Goal: Transaction & Acquisition: Purchase product/service

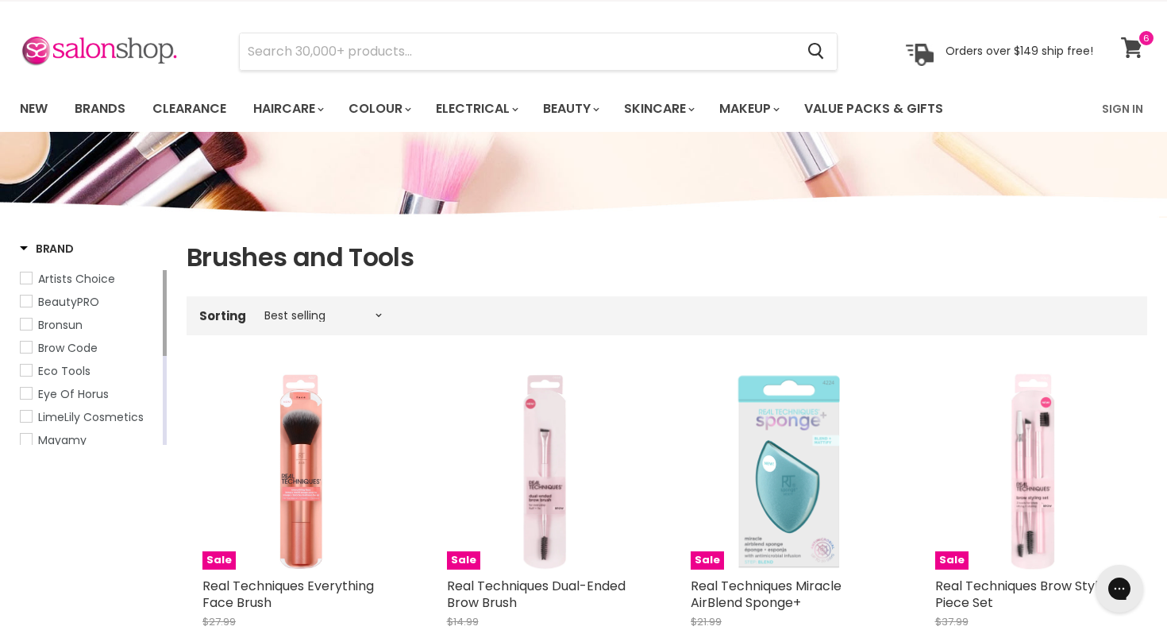
click at [1138, 34] on span at bounding box center [1146, 37] width 17 height 17
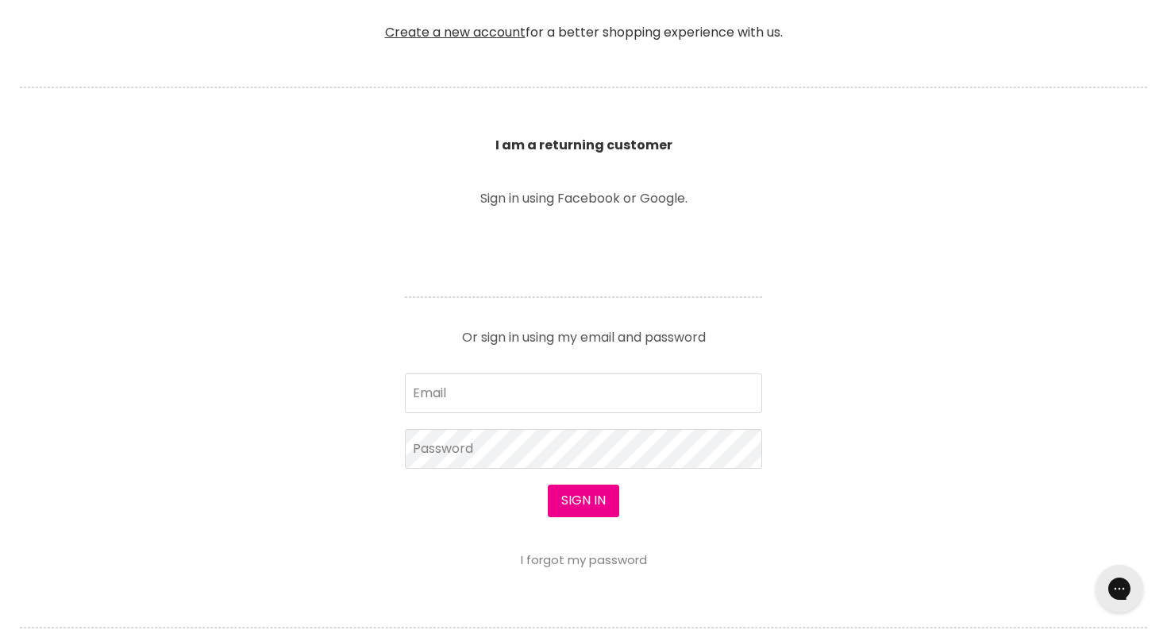
scroll to position [473, 0]
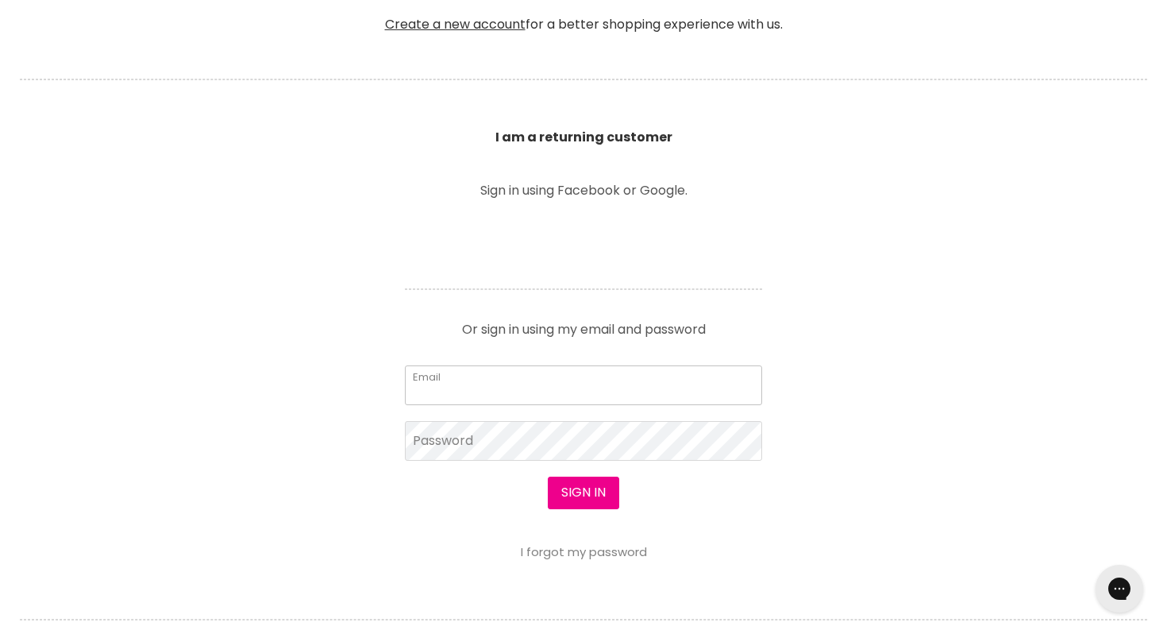
click at [633, 387] on input "Email" at bounding box center [583, 385] width 357 height 40
click at [615, 379] on input "Email" at bounding box center [583, 385] width 357 height 40
type input "[EMAIL_ADDRESS][DOMAIN_NAME]"
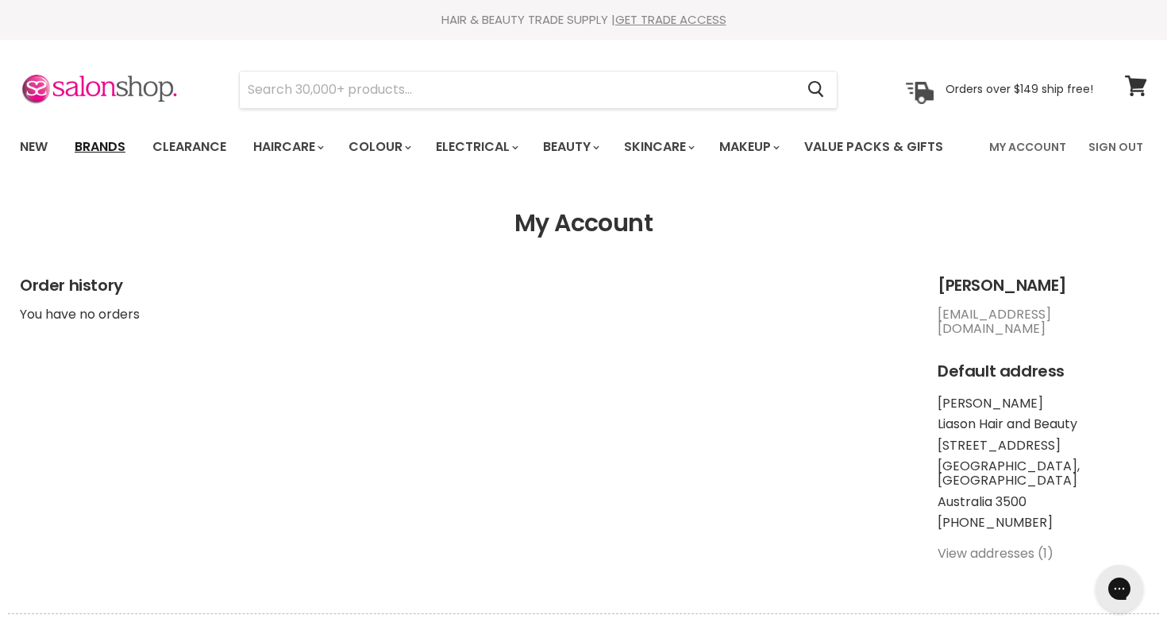
click at [92, 141] on link "Brands" at bounding box center [100, 146] width 75 height 33
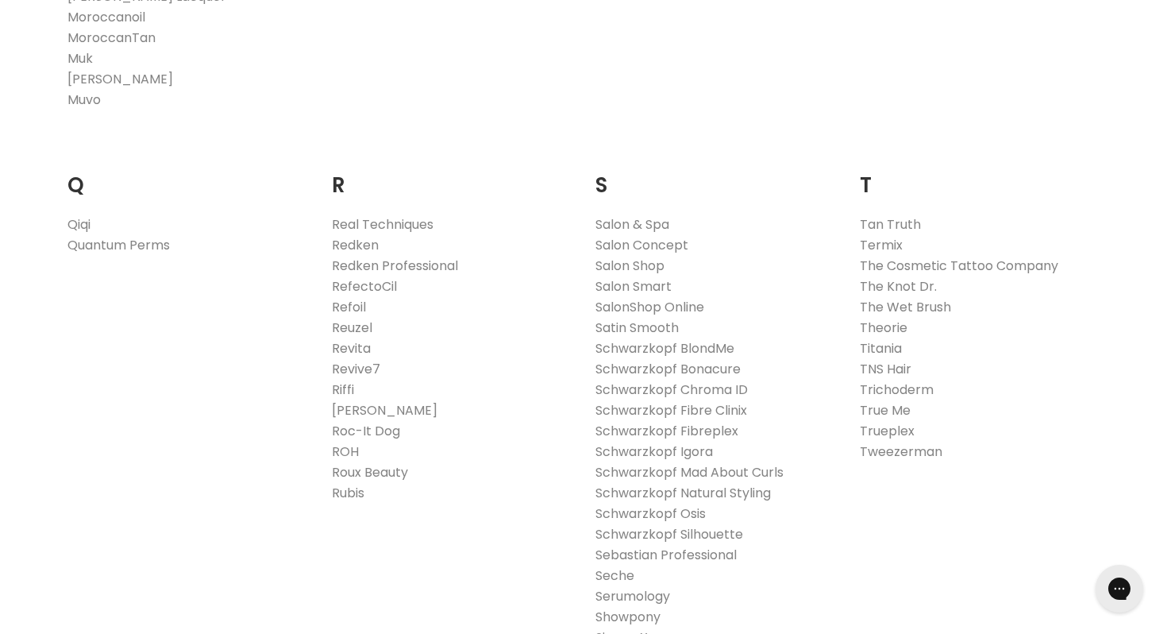
scroll to position [2329, 0]
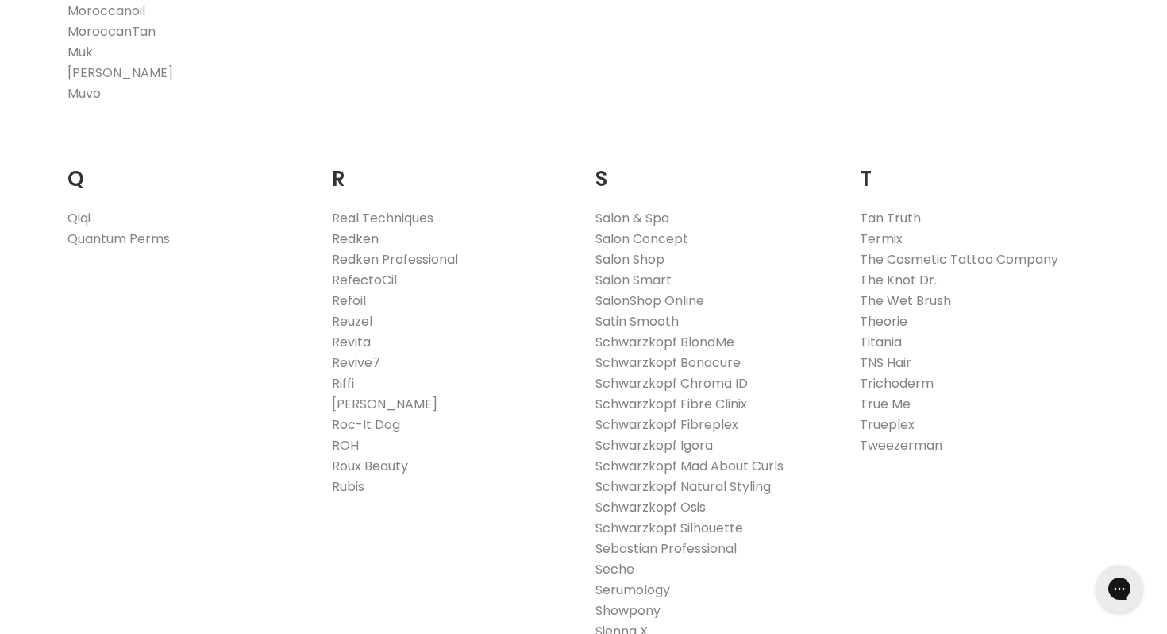
click at [353, 233] on link "Redken" at bounding box center [355, 238] width 47 height 18
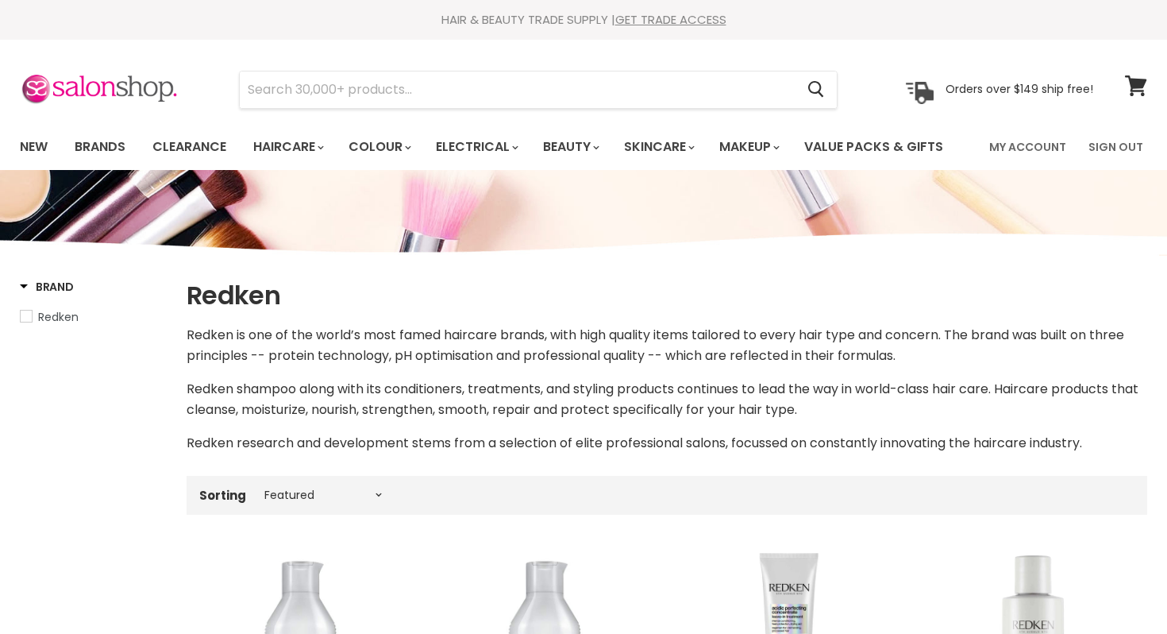
select select "manual"
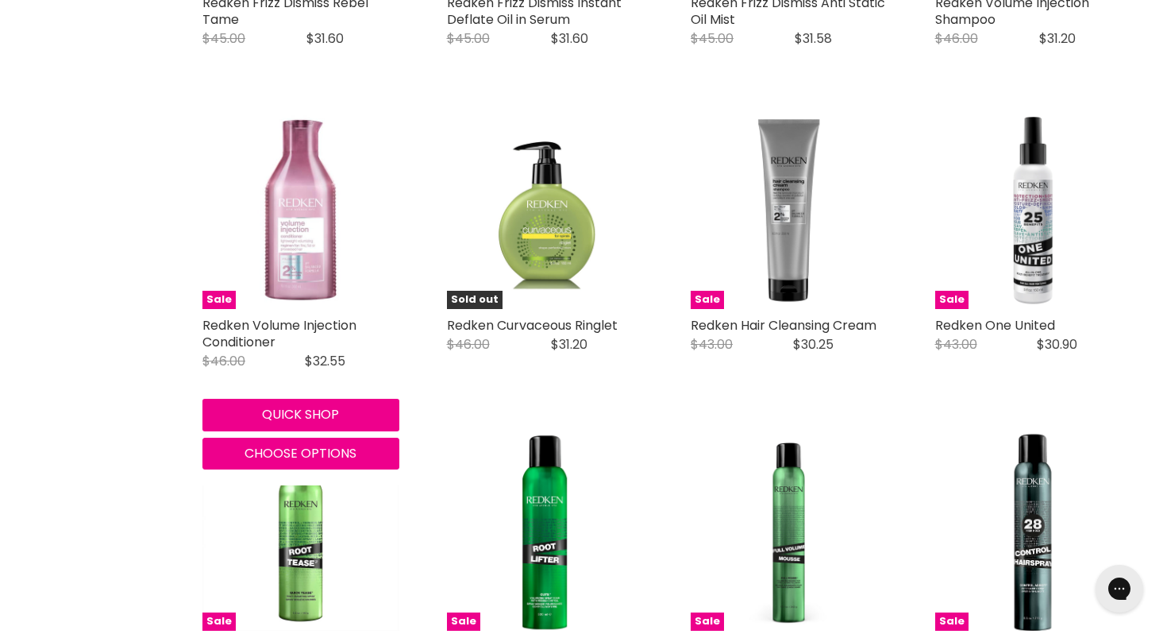
scroll to position [3169, 0]
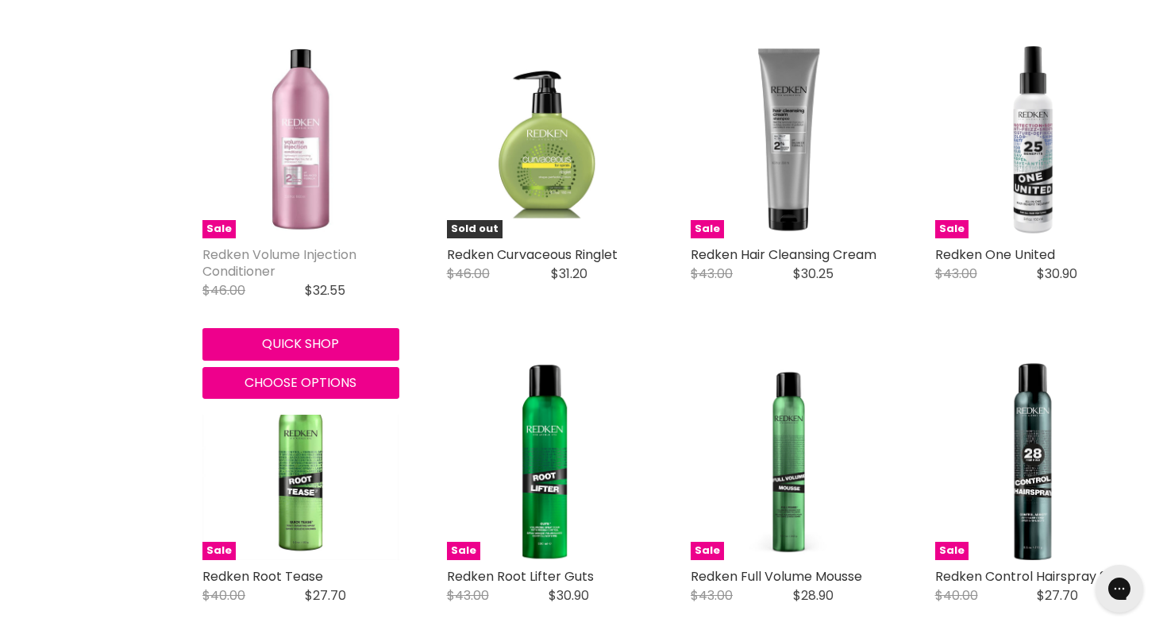
click at [249, 249] on link "Redken Volume Injection Conditioner" at bounding box center [279, 262] width 154 height 35
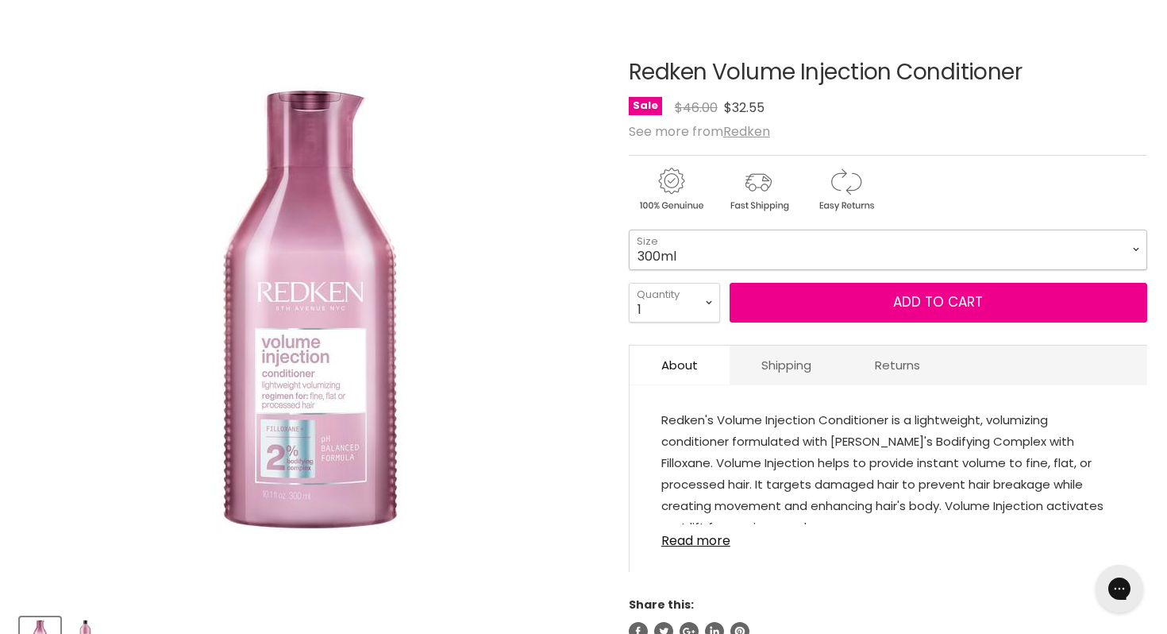
click at [1134, 247] on select "300ml 500ml 1Litre" at bounding box center [888, 249] width 518 height 40
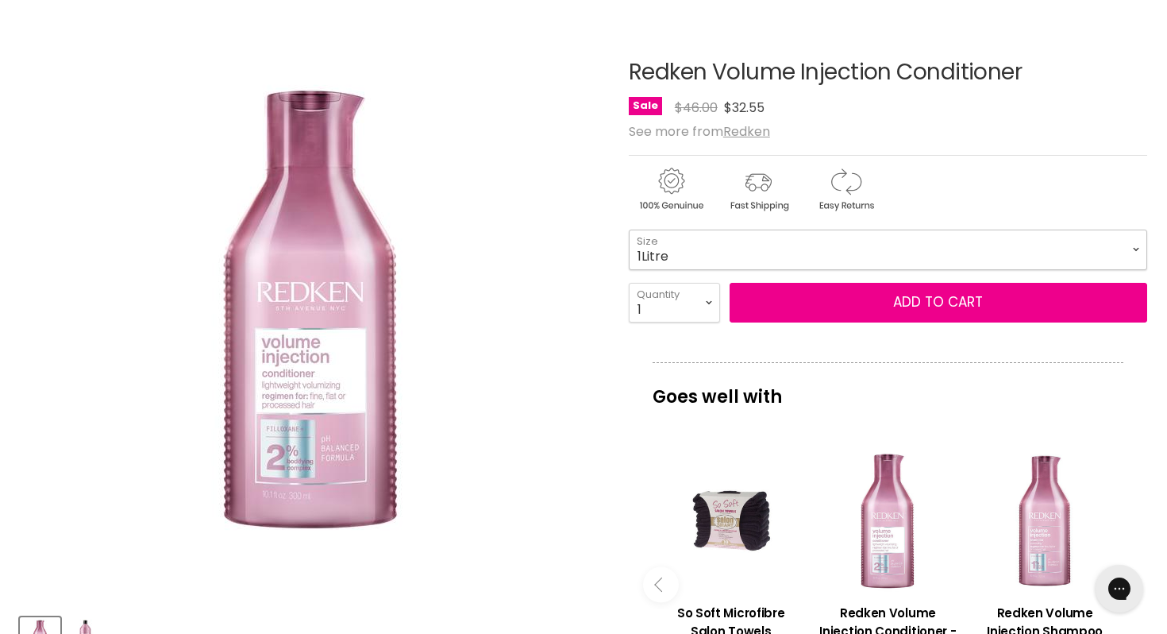
select select "1Litre"
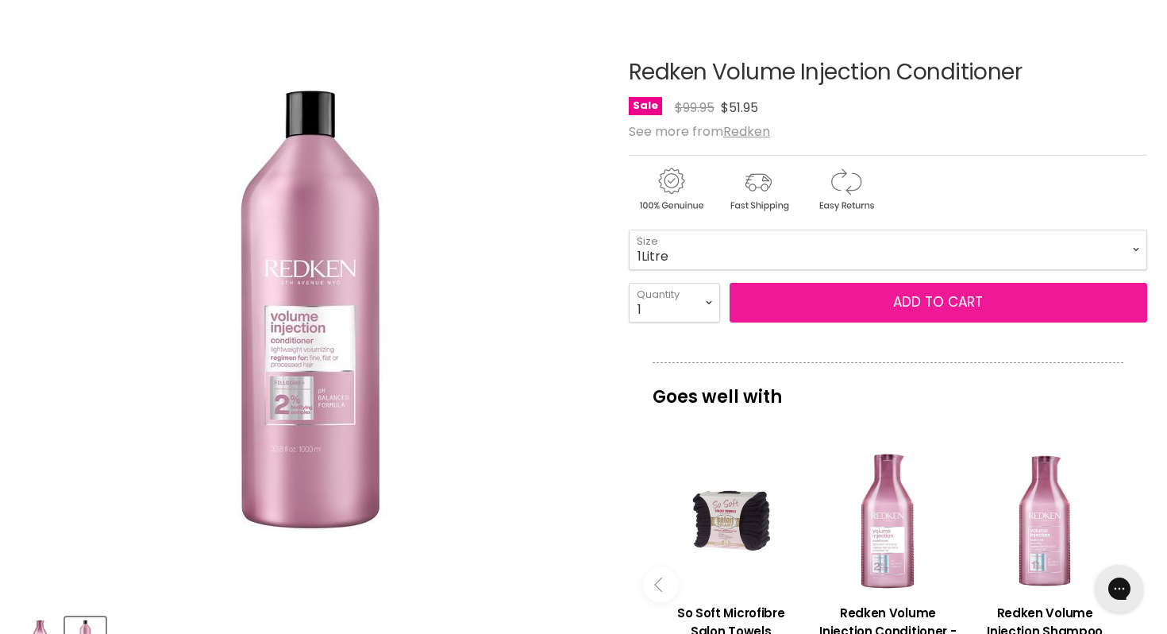
click at [950, 301] on button "Add to cart" at bounding box center [939, 303] width 418 height 40
click at [904, 300] on button "Add to cart" at bounding box center [939, 303] width 418 height 40
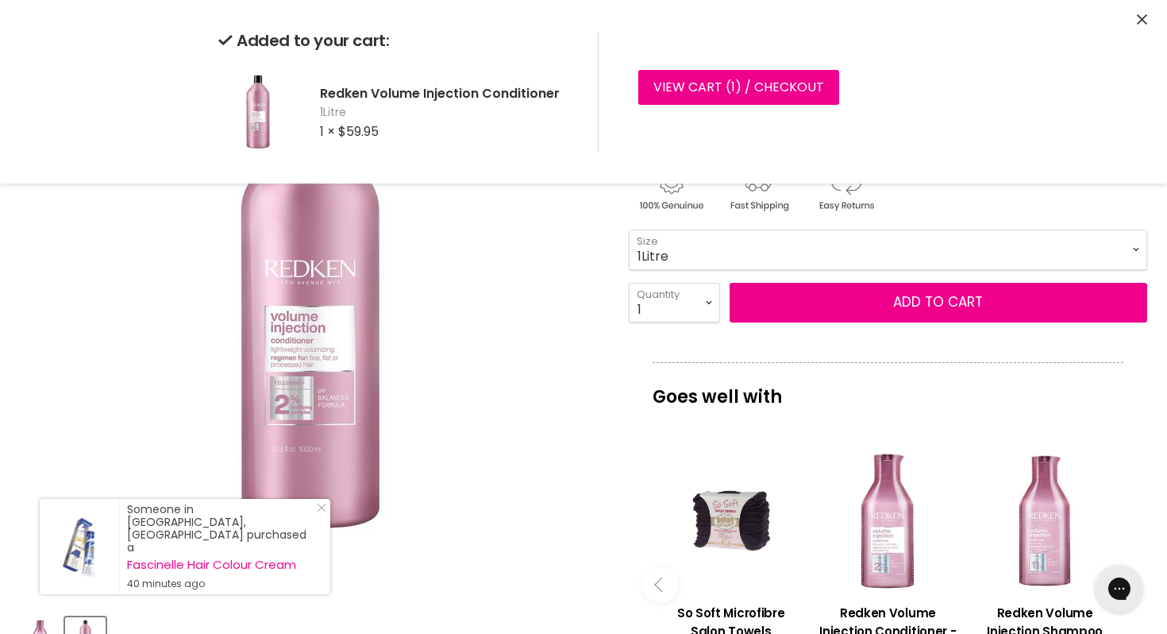
click at [1143, 17] on icon "Close" at bounding box center [1142, 19] width 10 height 10
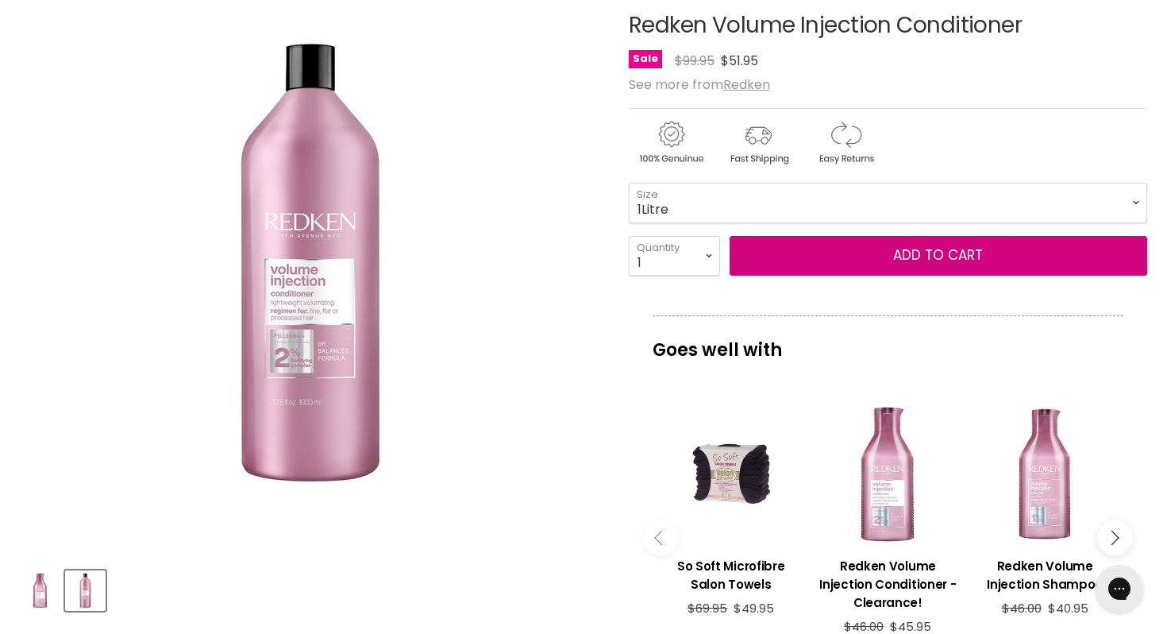
scroll to position [215, 0]
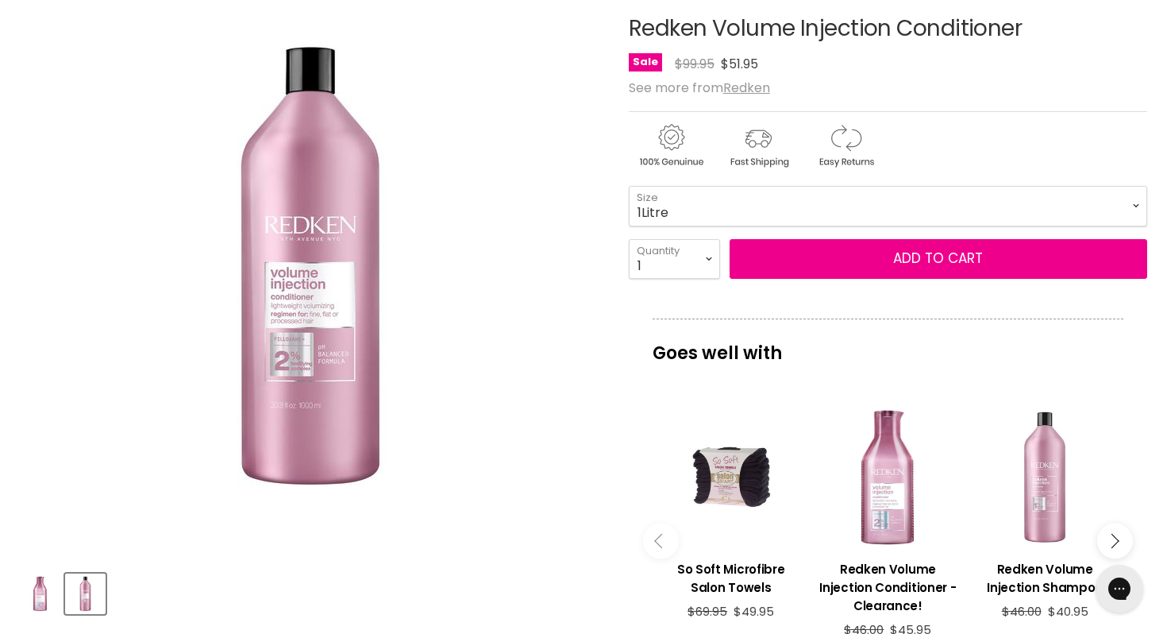
click at [1039, 496] on div "Main content" at bounding box center [1044, 477] width 141 height 141
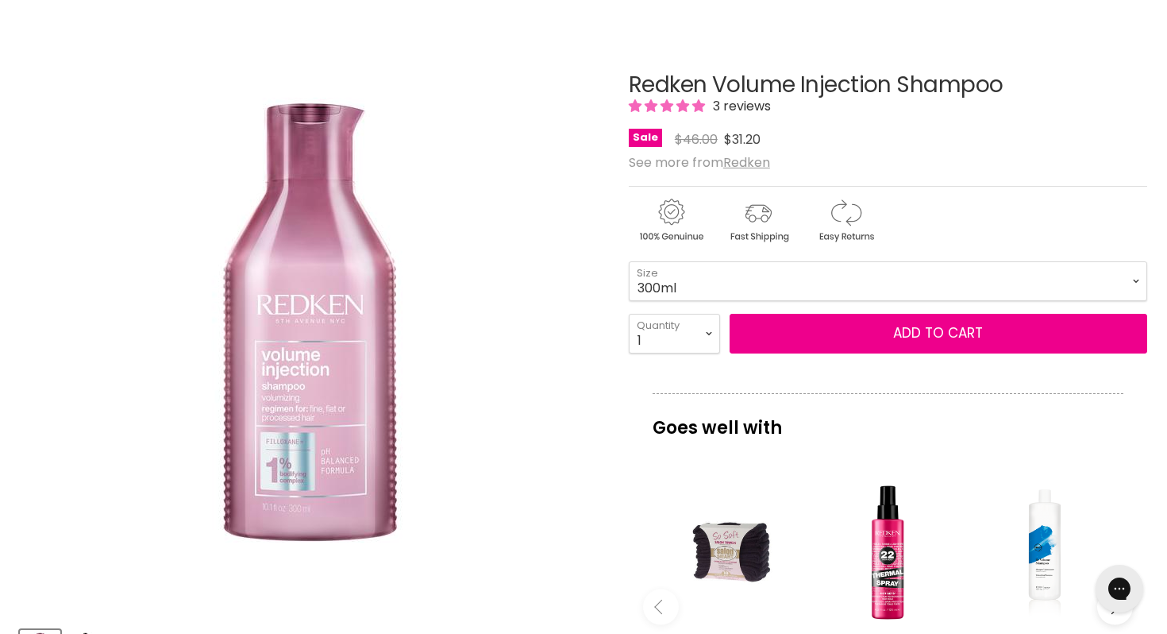
scroll to position [160, 0]
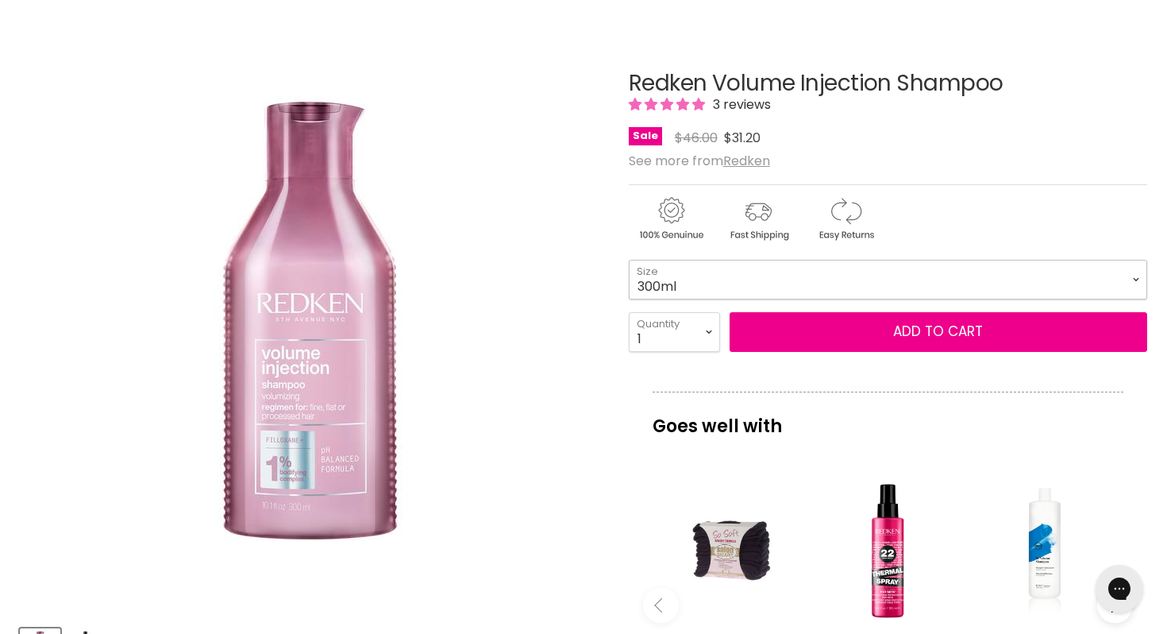
click at [1135, 276] on select "300ml 500ml 1Litre" at bounding box center [888, 280] width 518 height 40
select select "1Litre"
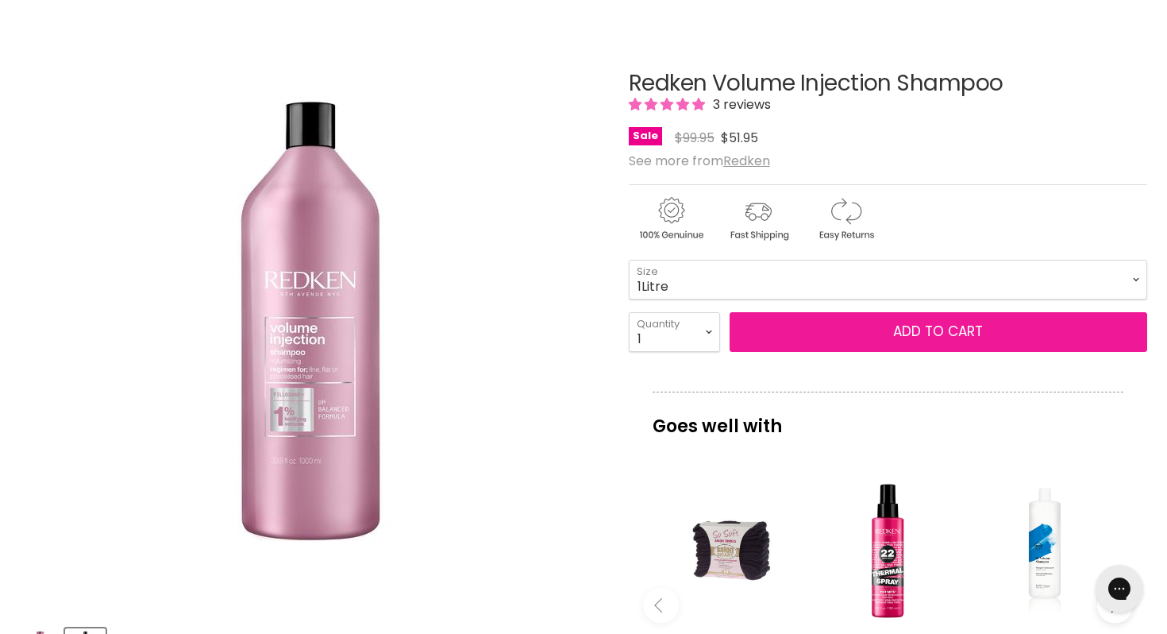
click at [940, 330] on button "Add to cart" at bounding box center [939, 332] width 418 height 40
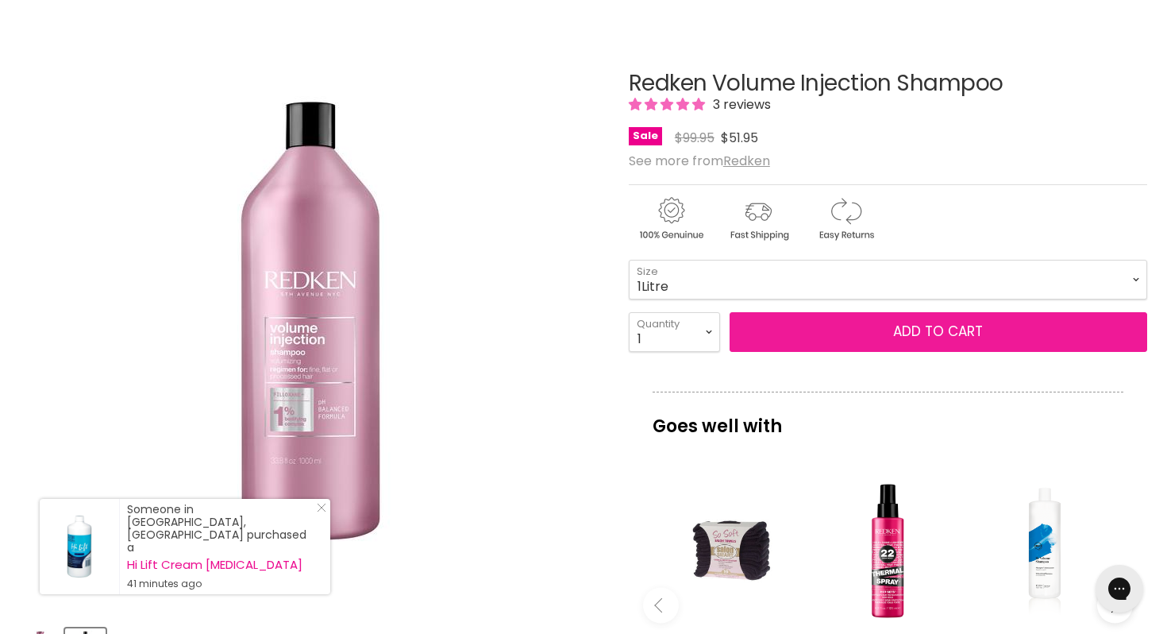
click at [927, 326] on button "Add to cart" at bounding box center [939, 332] width 418 height 40
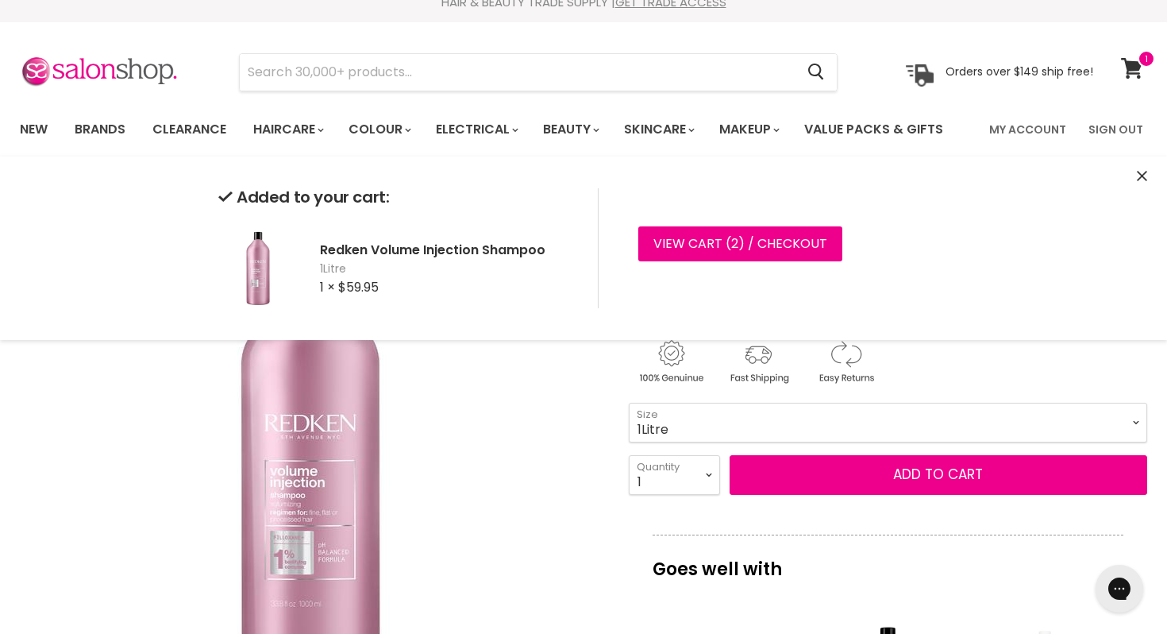
scroll to position [12, 0]
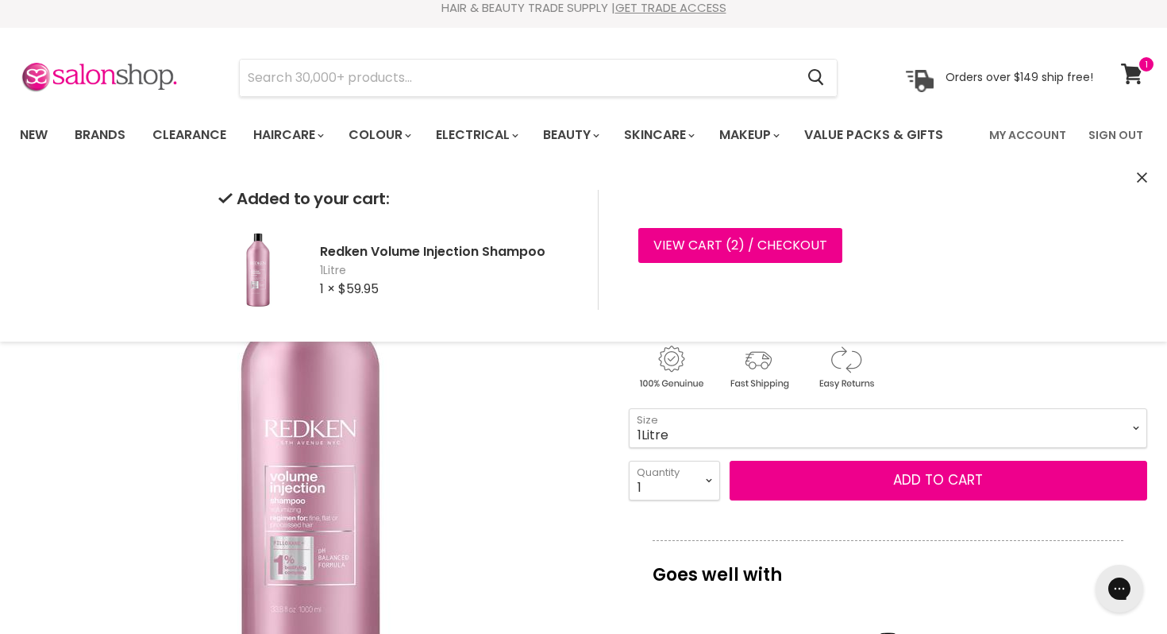
click at [1046, 364] on div "Main content" at bounding box center [888, 364] width 518 height 62
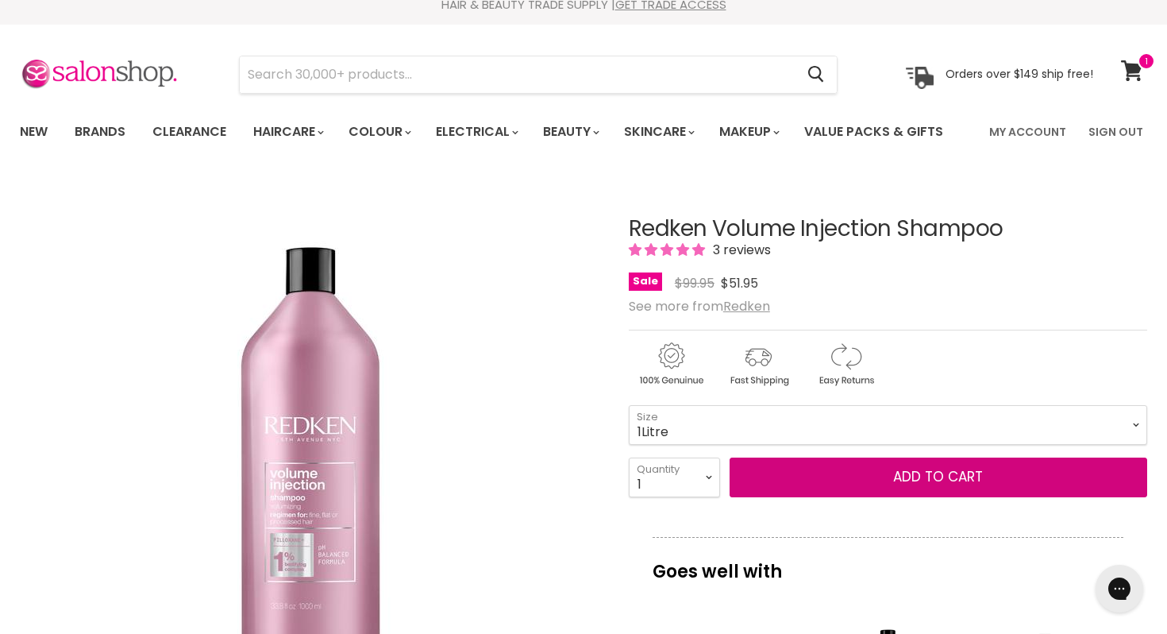
scroll to position [0, 0]
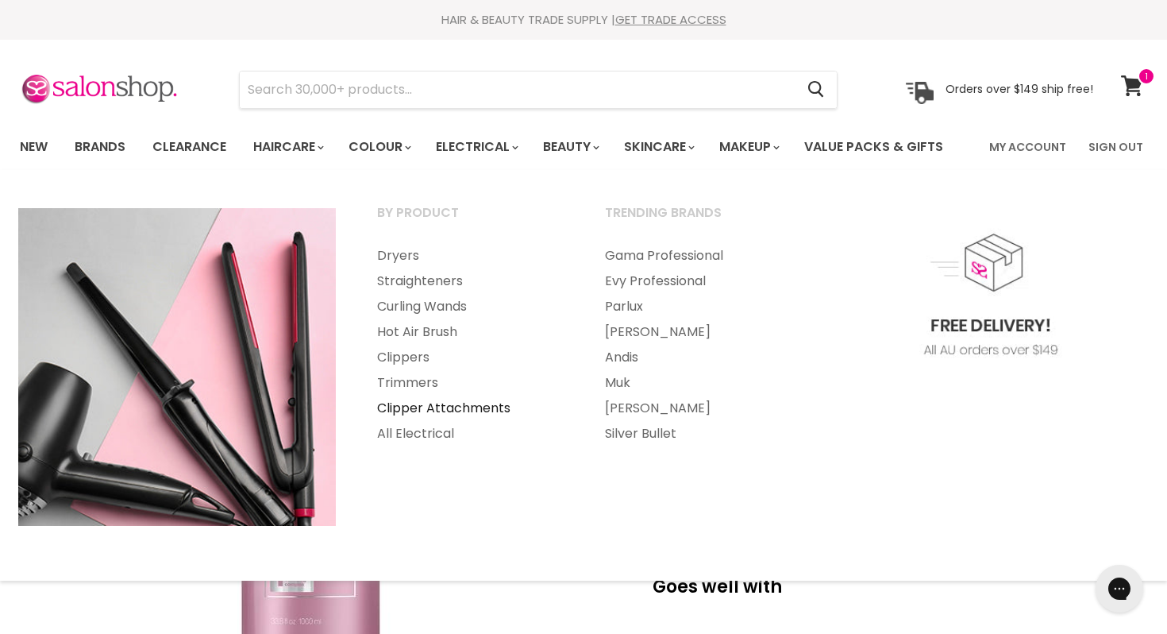
click at [437, 406] on link "Clipper Attachments" at bounding box center [469, 407] width 225 height 25
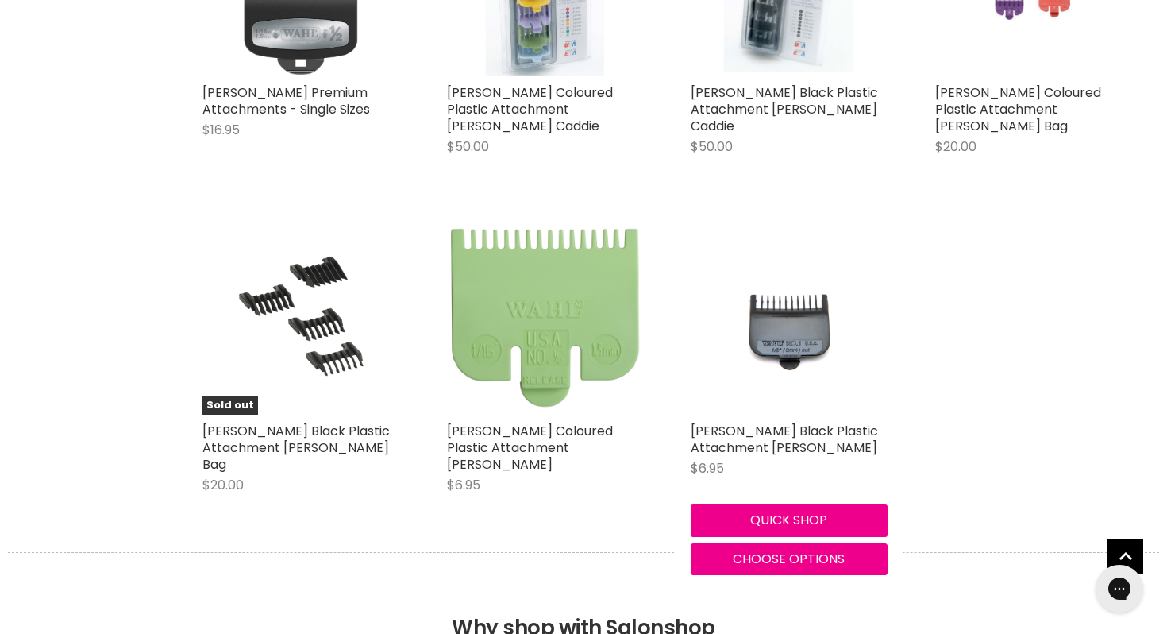
scroll to position [1213, 0]
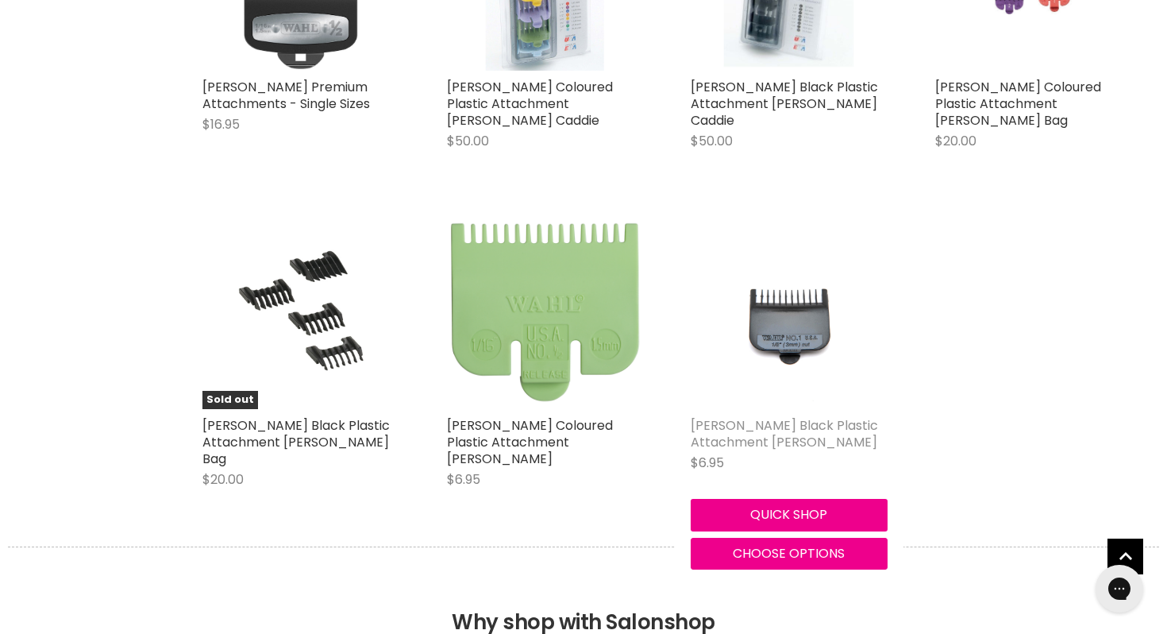
click at [765, 416] on link "[PERSON_NAME] Black Plastic Attachment [PERSON_NAME]" at bounding box center [784, 433] width 187 height 35
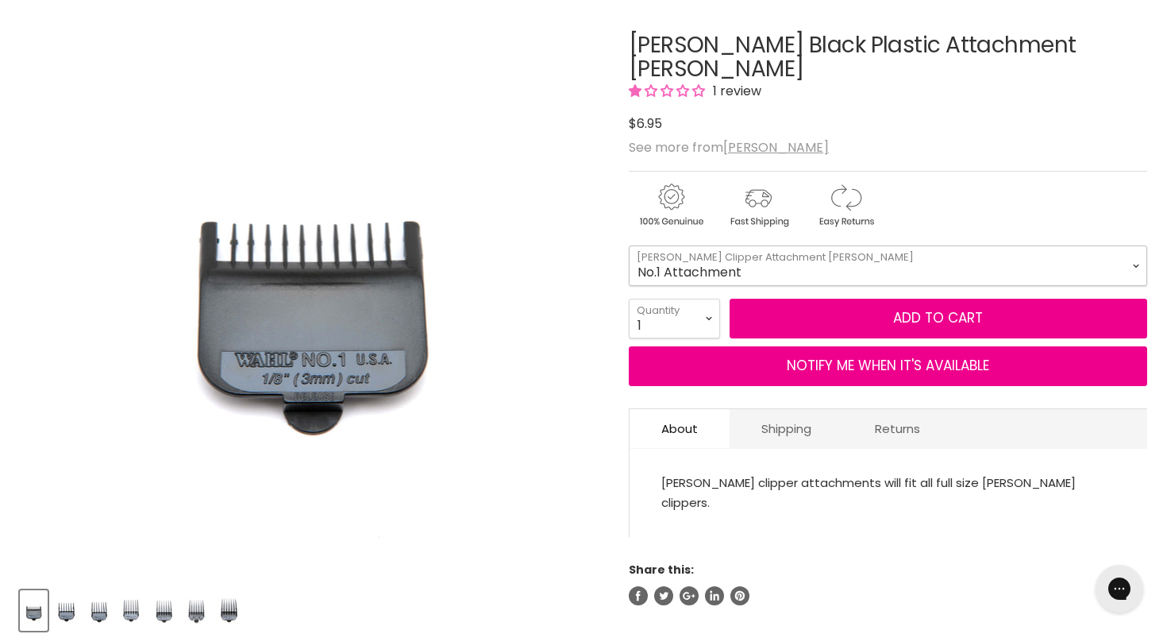
click at [1138, 245] on select "No.1 Attachment No. 2 Attachment No.3 Attachment No. 4 Attachment No. 5 Attachm…" at bounding box center [888, 265] width 518 height 40
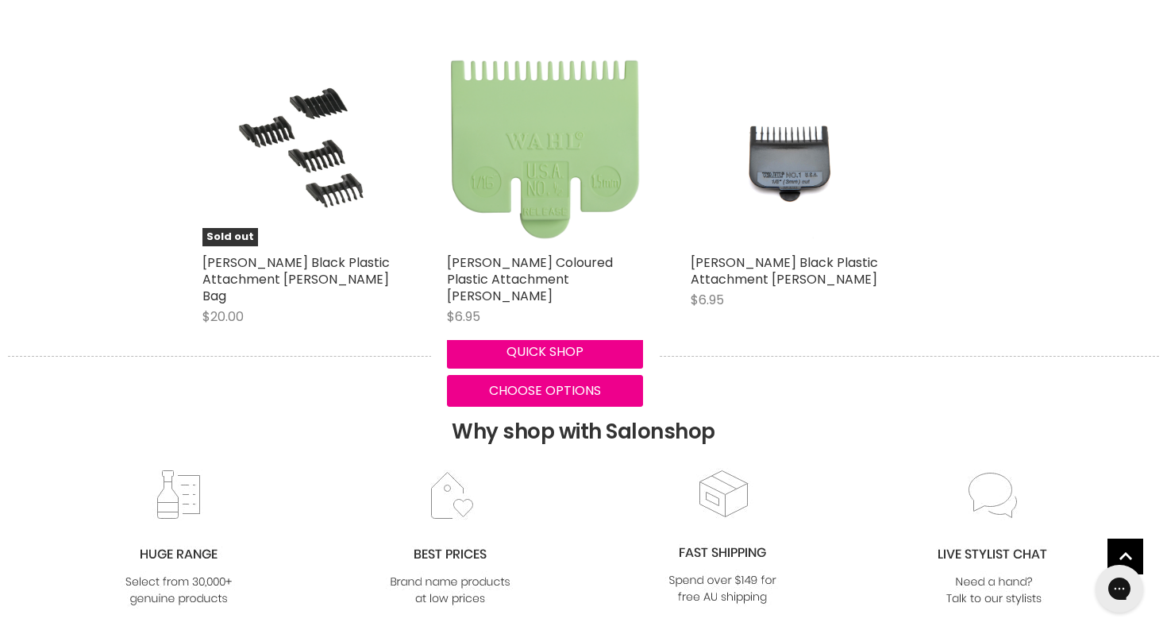
click at [541, 183] on img "Main content" at bounding box center [545, 148] width 197 height 197
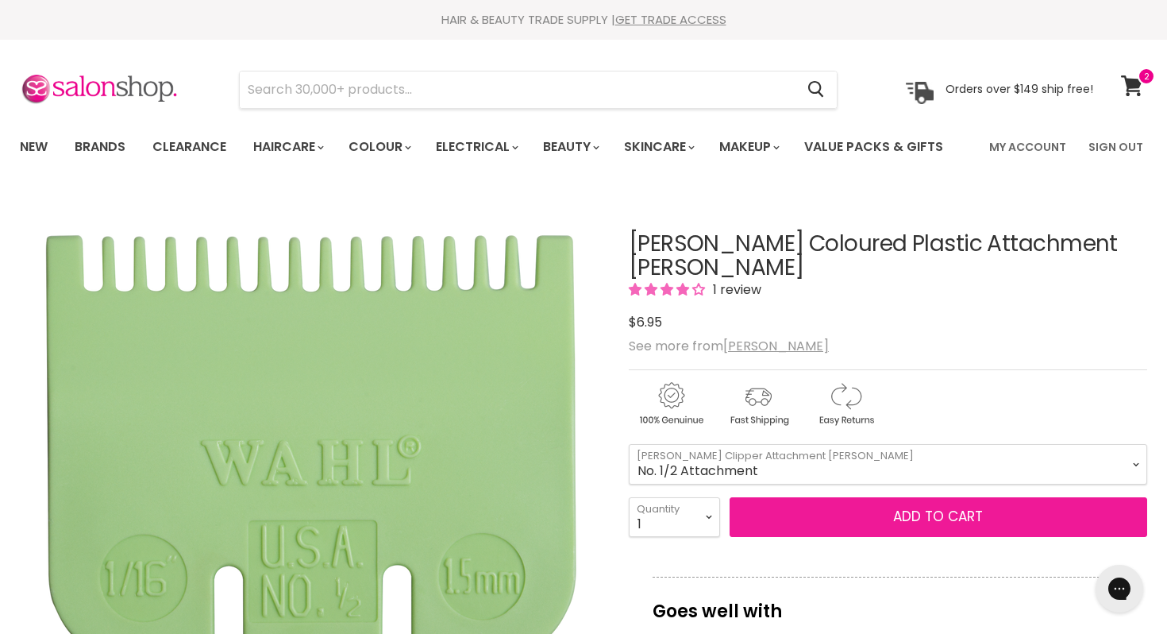
click at [940, 507] on span "Add to cart" at bounding box center [938, 516] width 90 height 19
click at [929, 507] on span "Add to cart" at bounding box center [938, 516] width 90 height 19
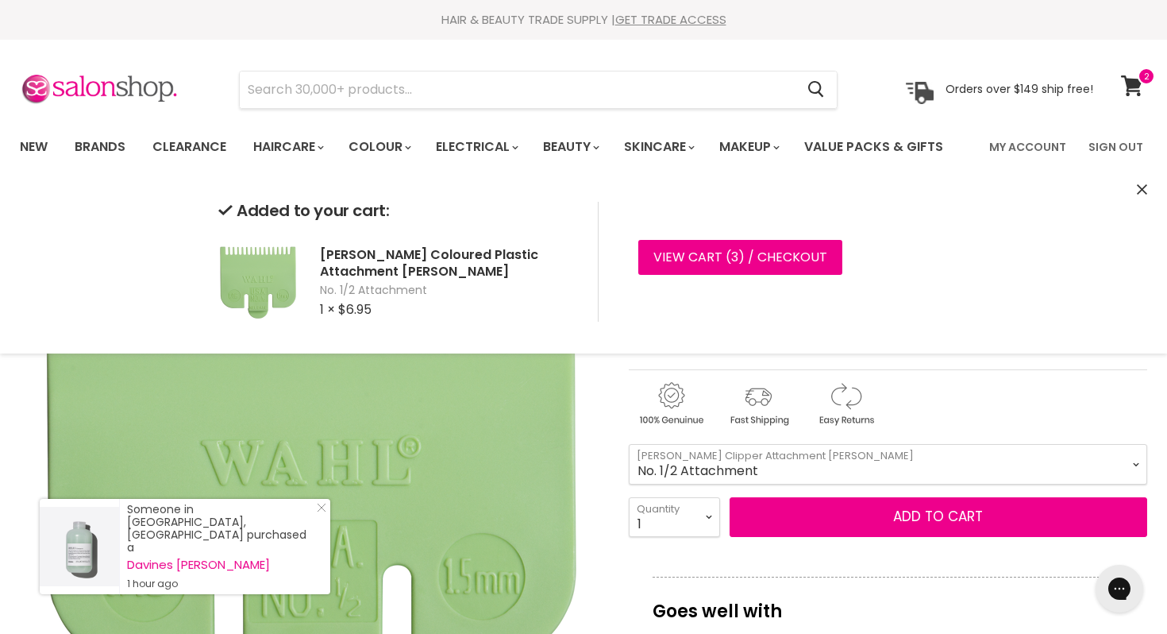
click at [1135, 444] on select "No. 1/2 Attachment No. 1 Attachment No. 1 1/2 Attachment No. 2 Attachment No. 3…" at bounding box center [888, 464] width 518 height 40
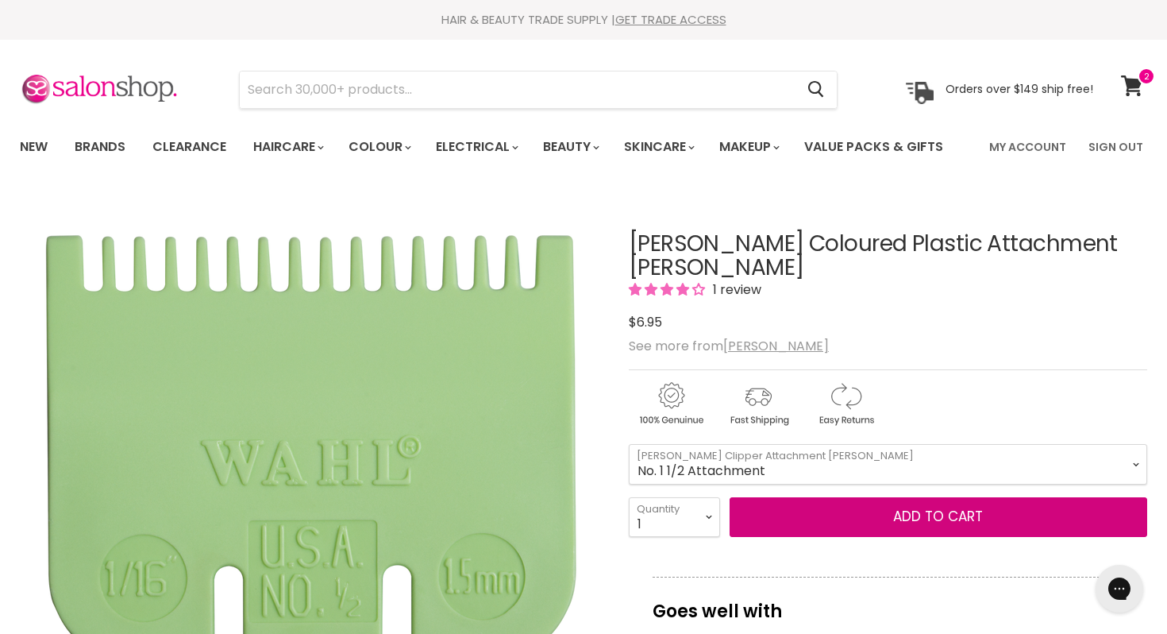
select select "No. 1 1/2 Attachment"
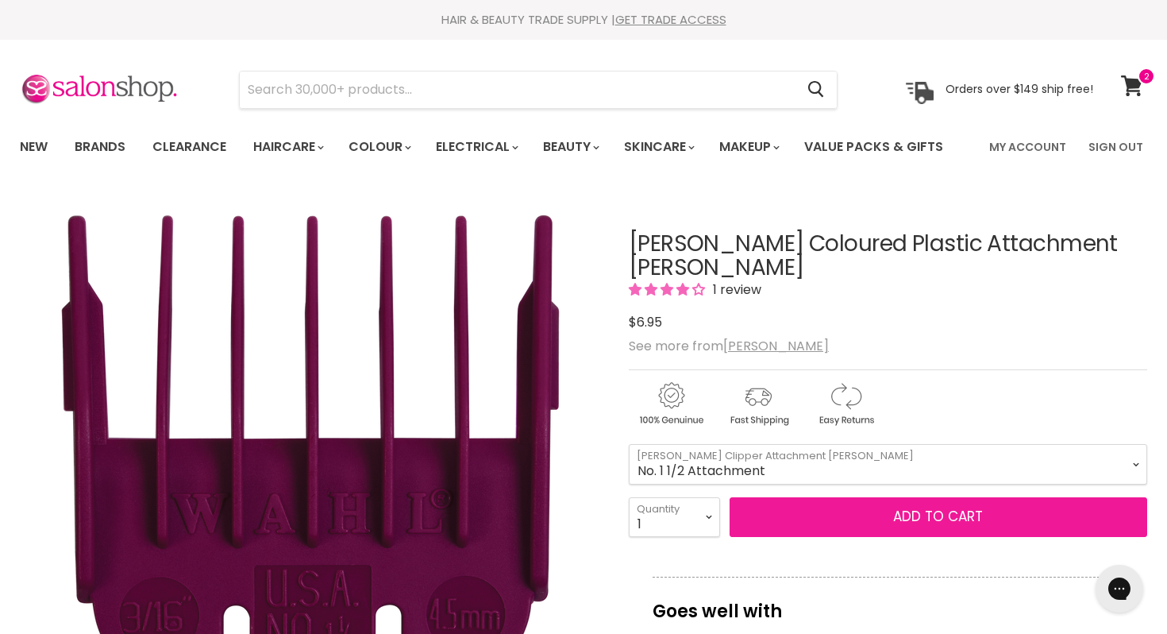
click at [950, 497] on button "Add to cart" at bounding box center [939, 517] width 418 height 40
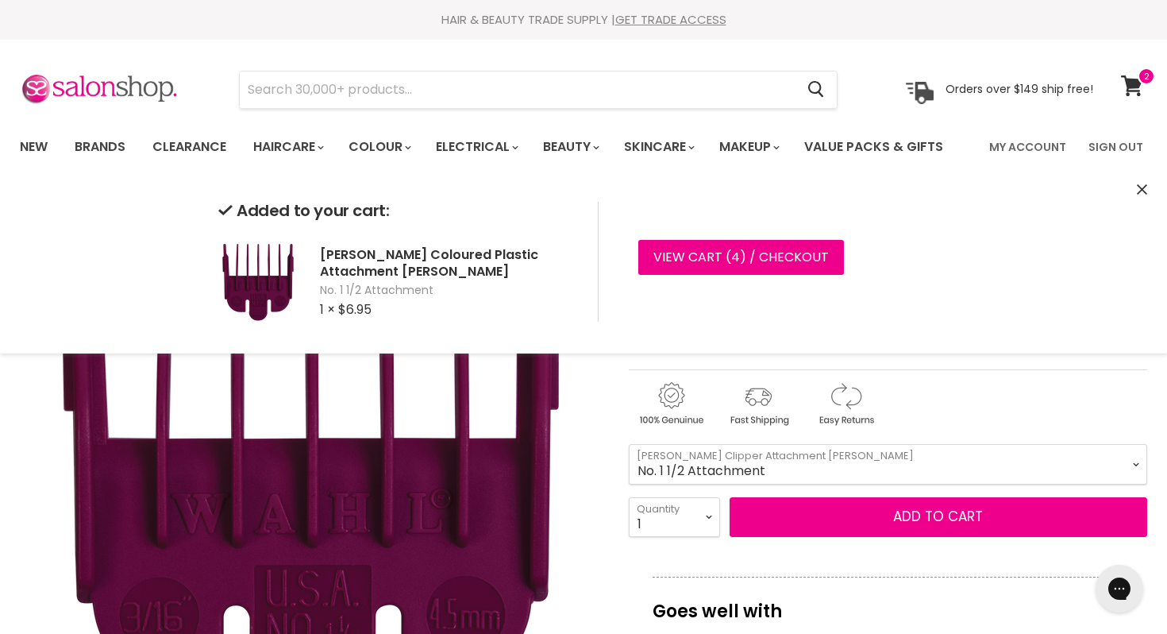
click at [1014, 384] on div "Main content" at bounding box center [888, 400] width 518 height 62
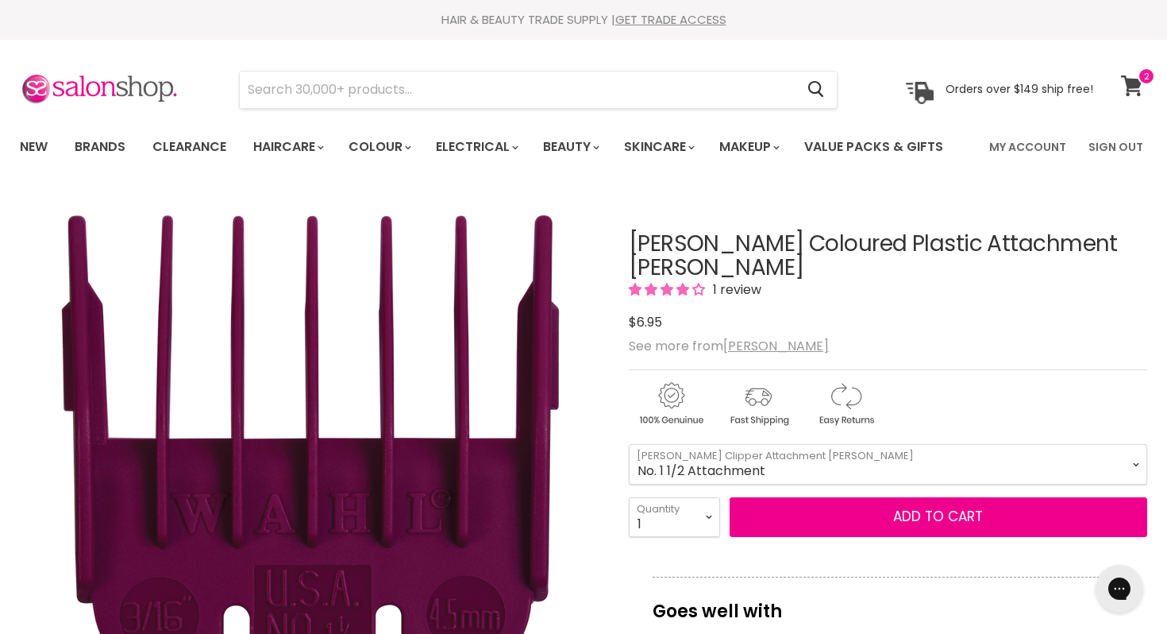
click at [1132, 71] on link "View cart" at bounding box center [1134, 85] width 42 height 37
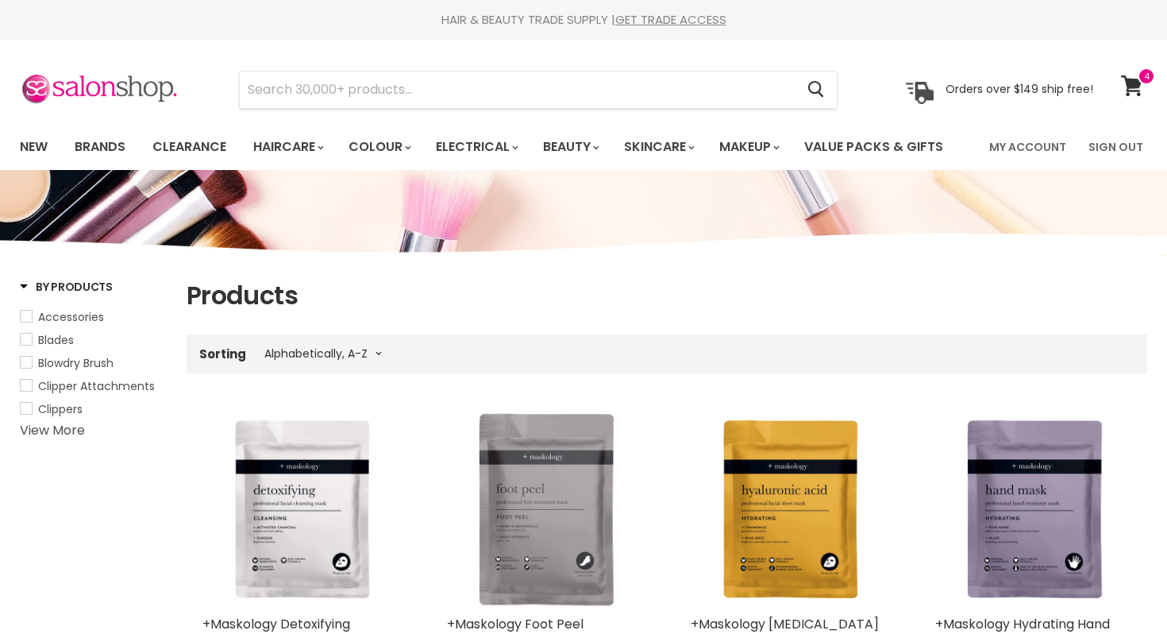
select select "title-ascending"
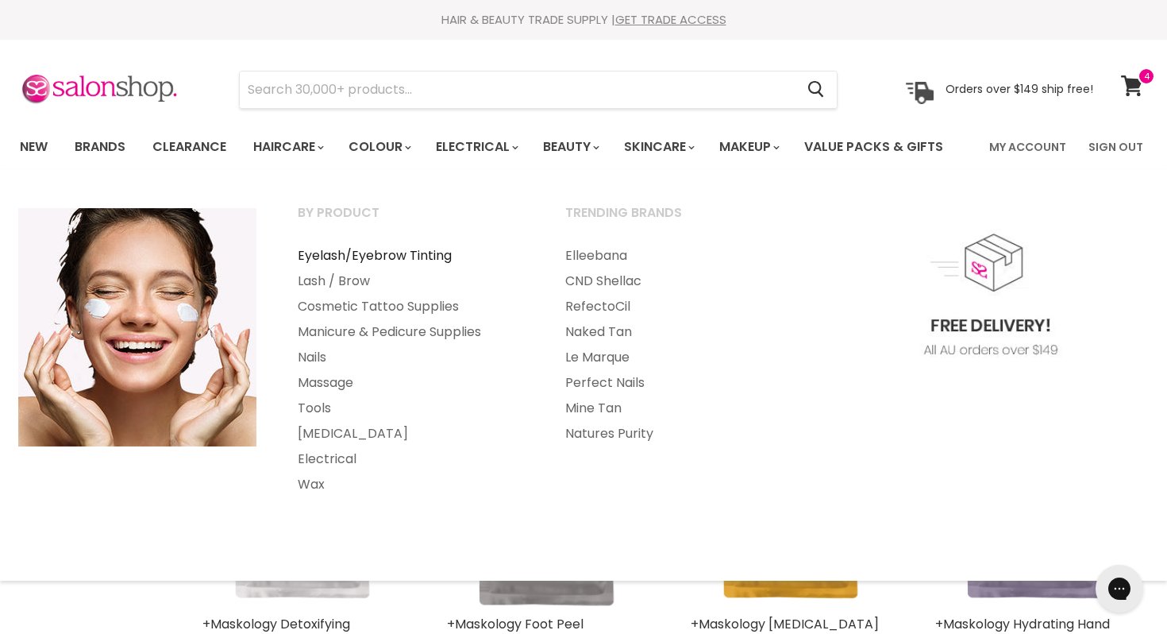
click at [385, 250] on link "Eyelash/Eyebrow Tinting" at bounding box center [410, 255] width 264 height 25
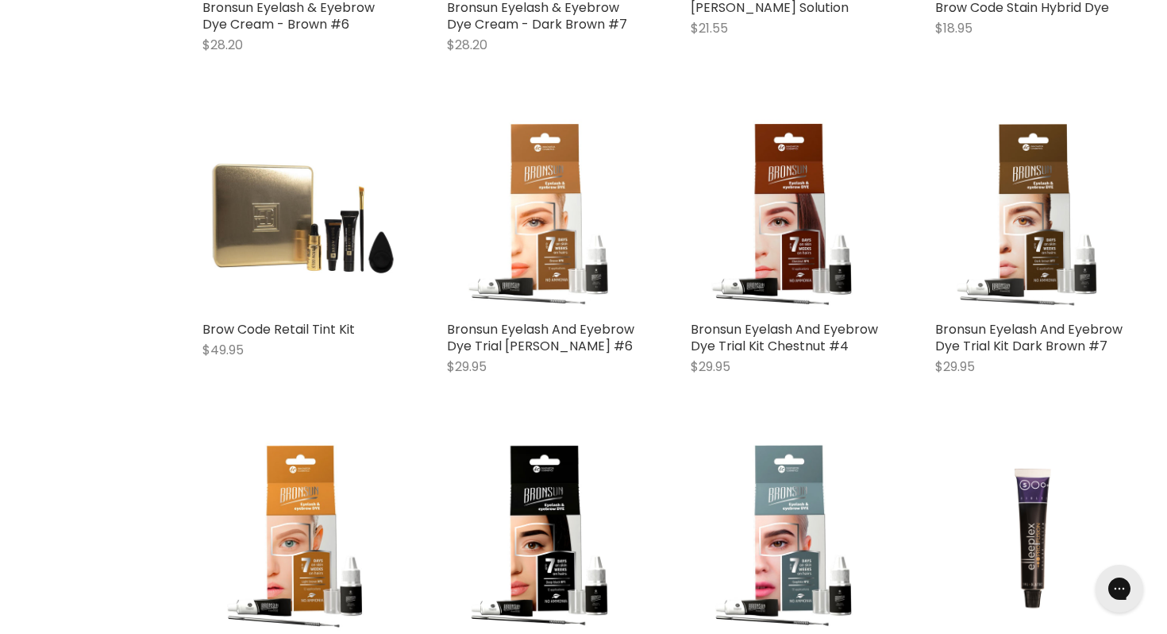
scroll to position [1906, 0]
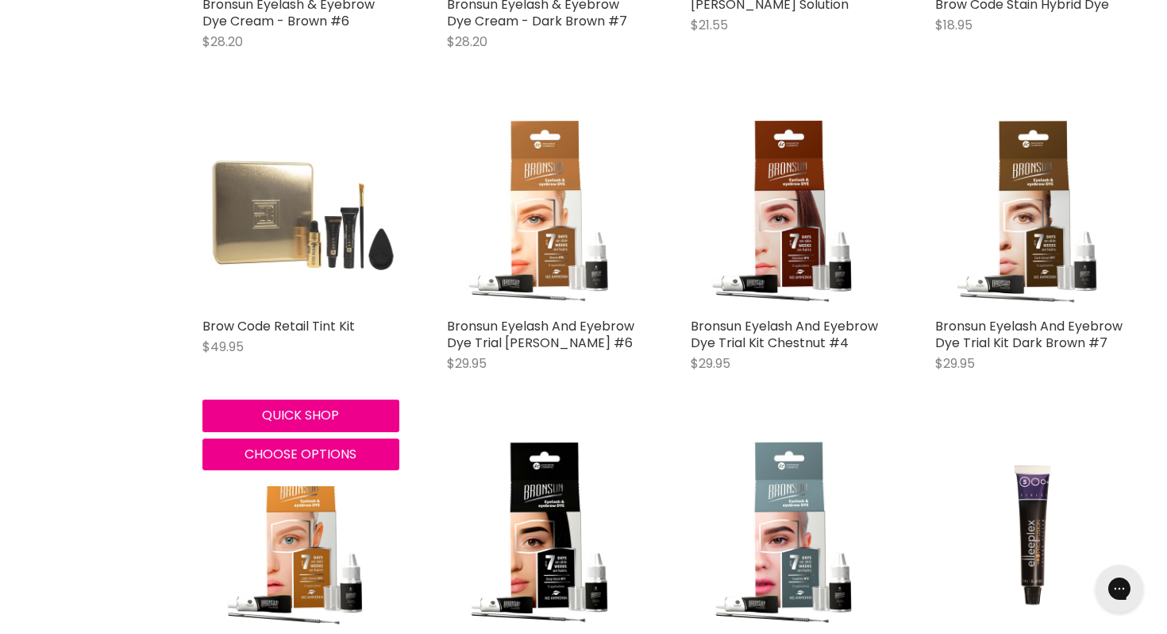
click at [300, 221] on img "Main content" at bounding box center [300, 211] width 197 height 197
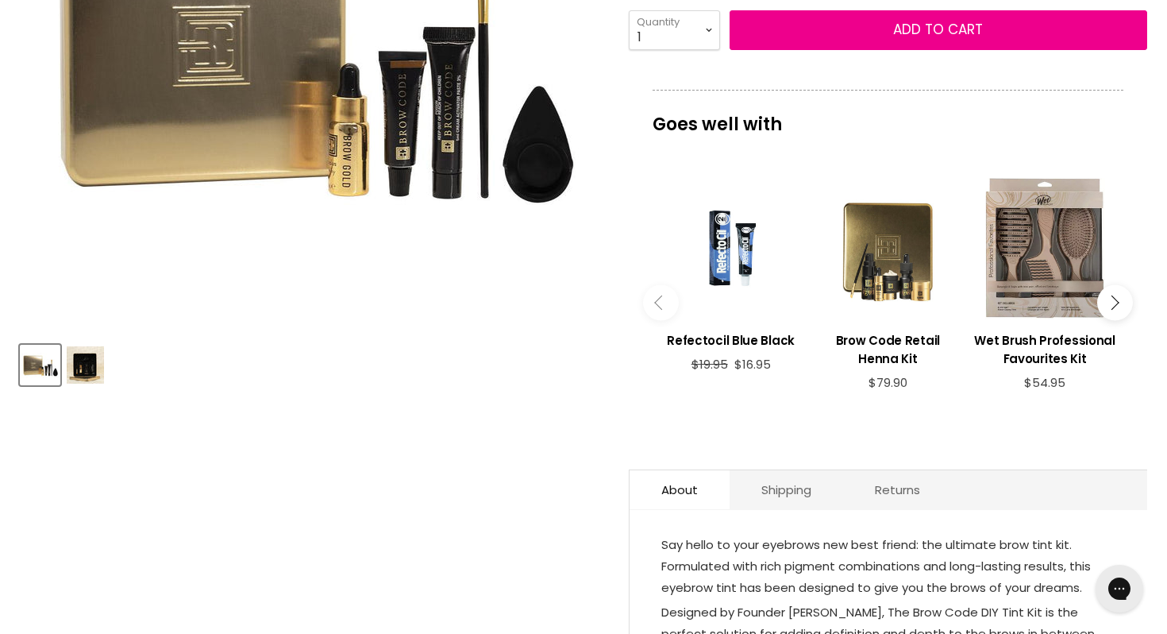
scroll to position [414, 0]
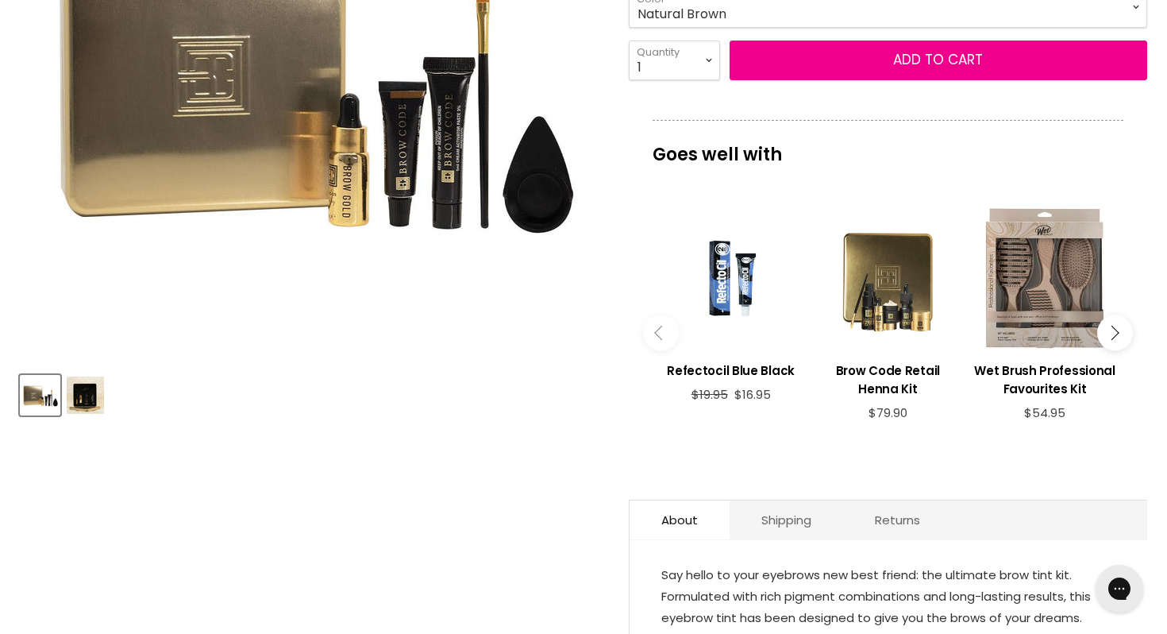
click at [76, 391] on img "Product thumbnails" at bounding box center [85, 394] width 37 height 37
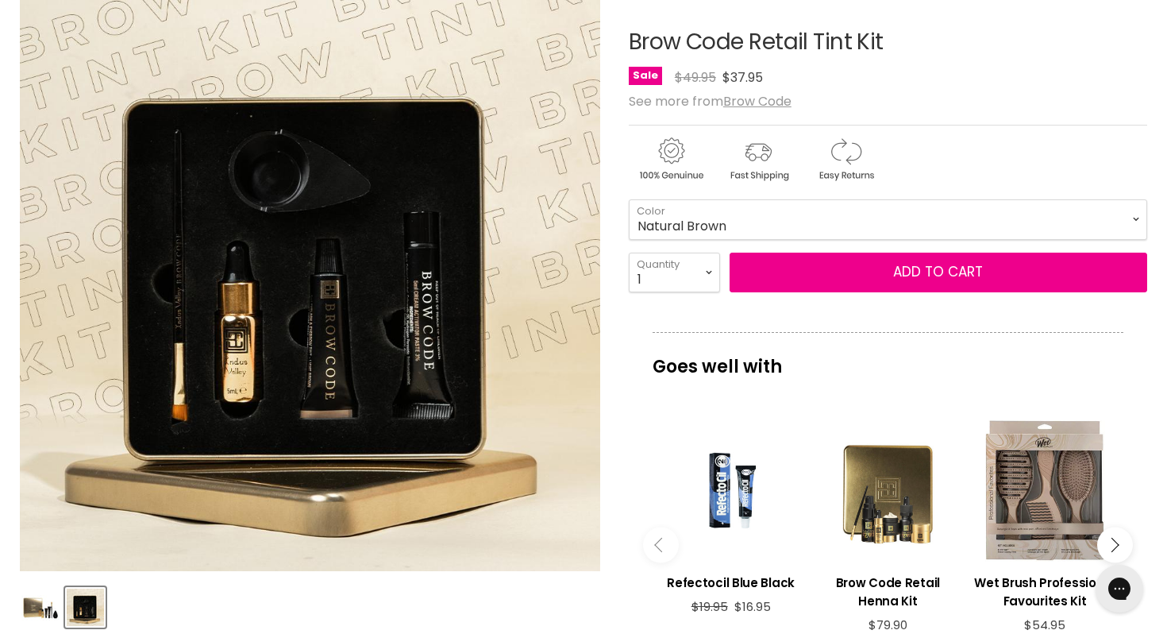
scroll to position [196, 0]
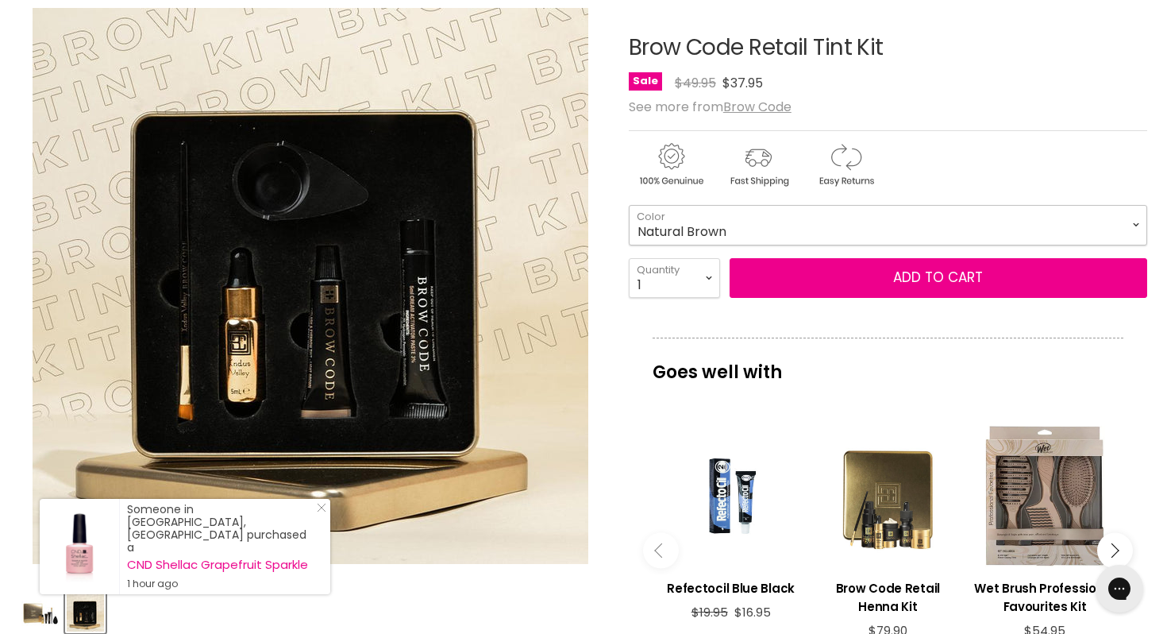
click at [1135, 225] on select "Natural Brown Light Brown" at bounding box center [888, 225] width 518 height 40
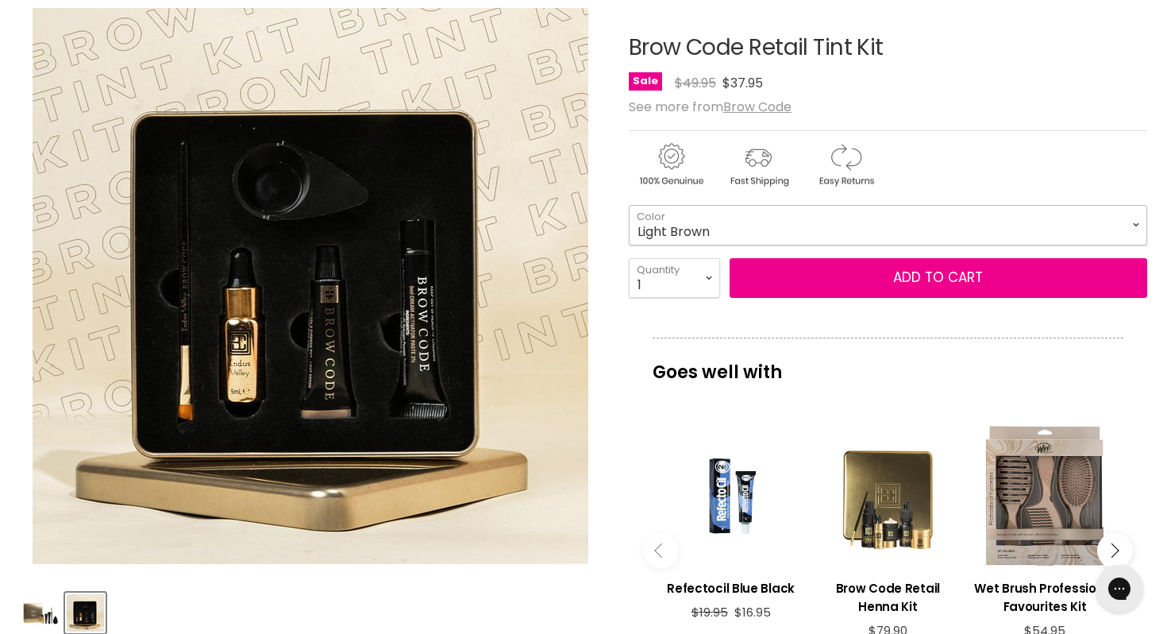
select select "Light Brown"
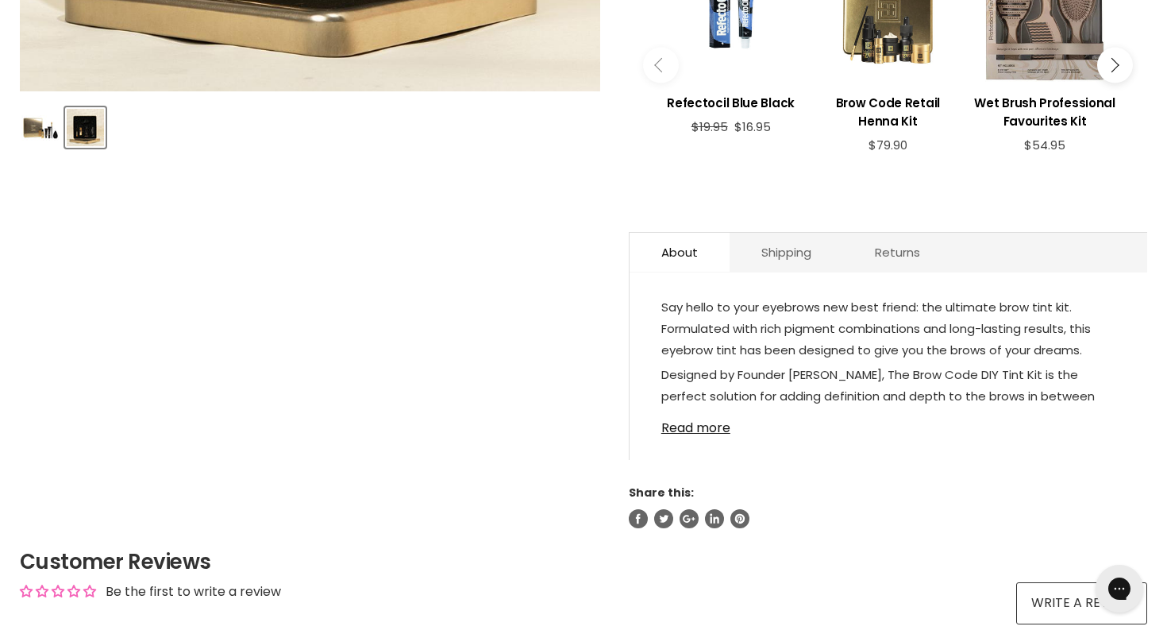
scroll to position [844, 0]
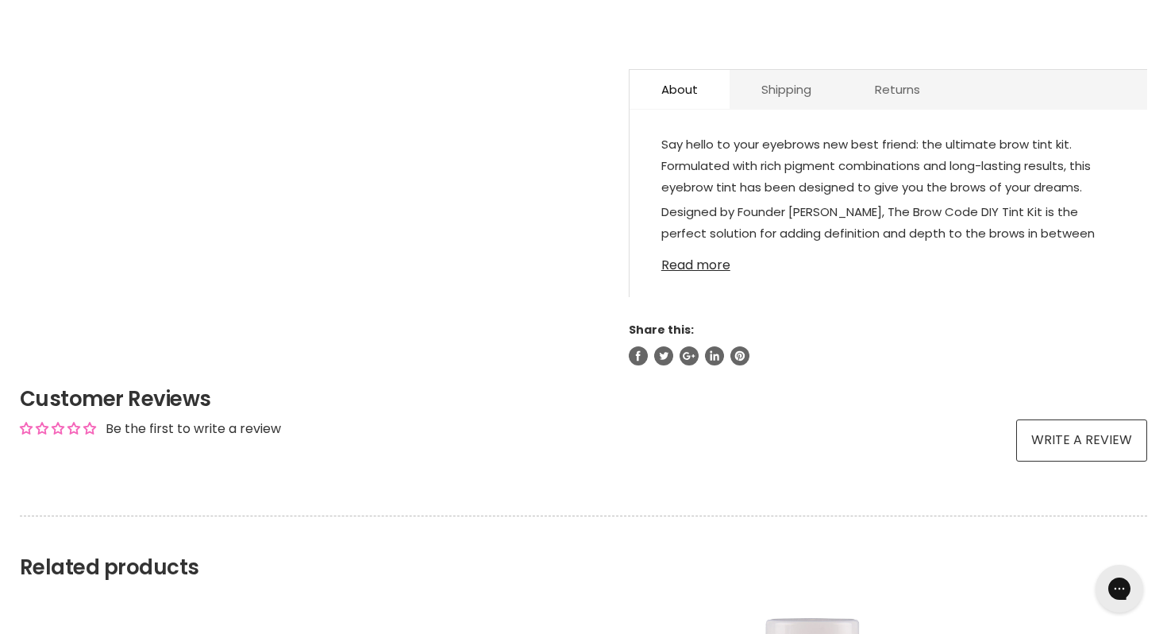
click at [699, 261] on link "Read more" at bounding box center [888, 261] width 454 height 24
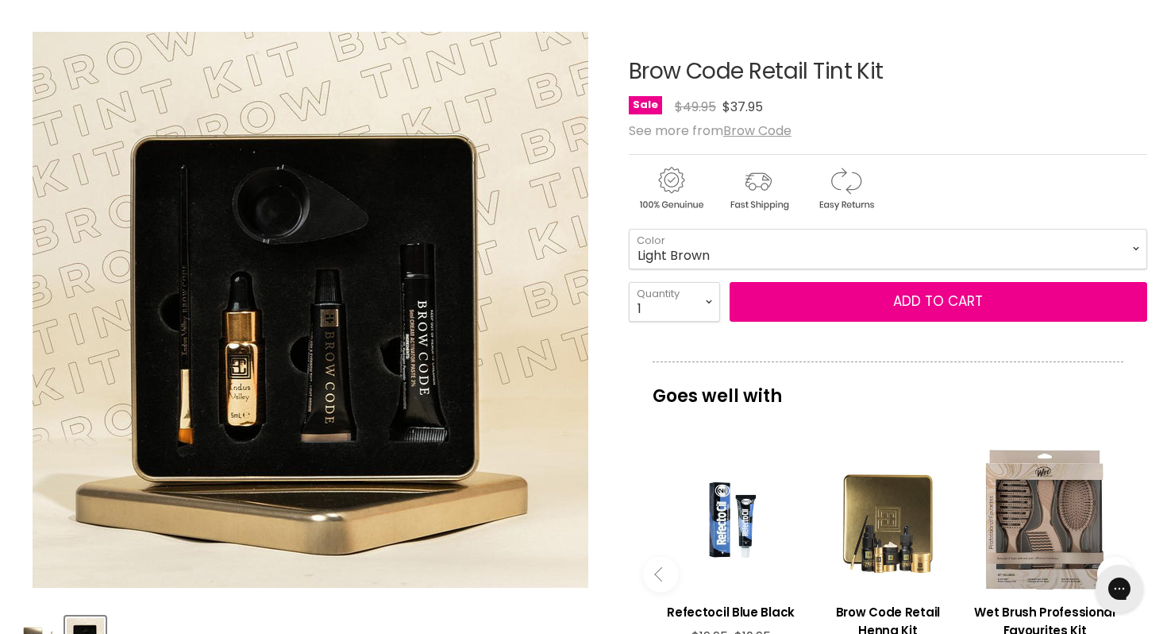
scroll to position [163, 0]
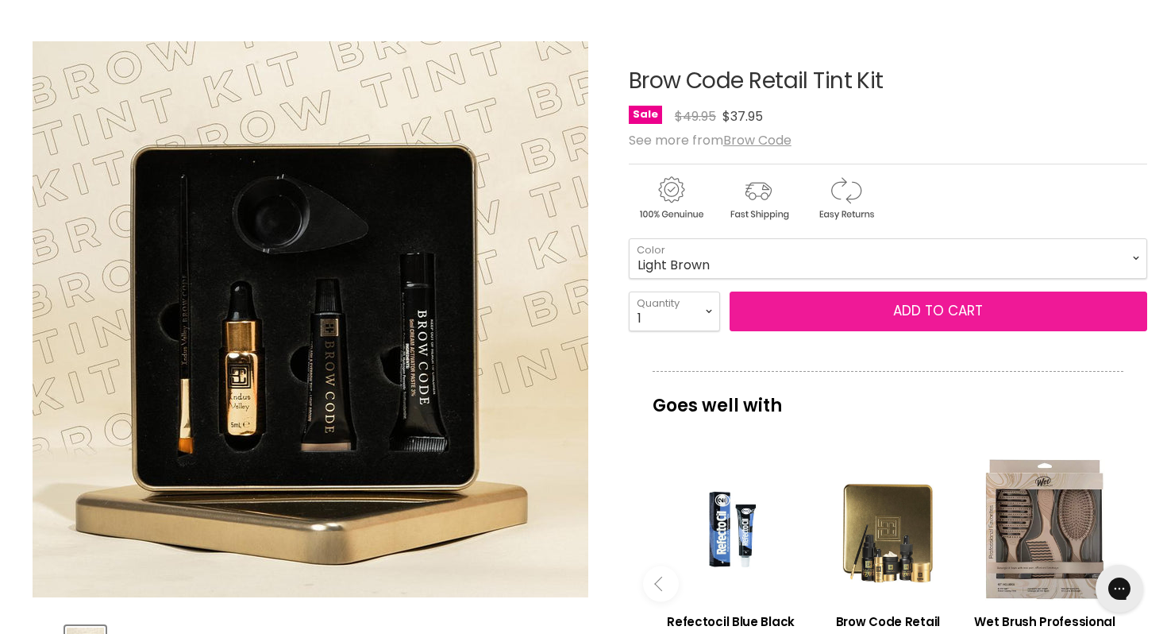
click at [949, 310] on button "Add to cart" at bounding box center [939, 311] width 418 height 40
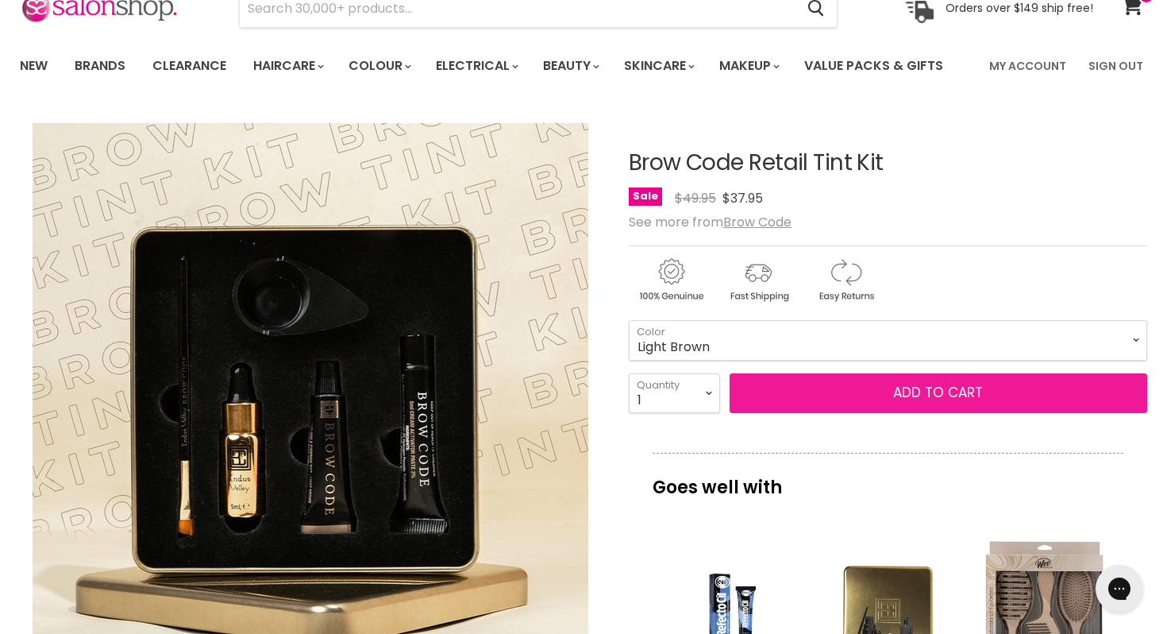
scroll to position [82, 0]
click at [942, 384] on button "Add to cart" at bounding box center [939, 392] width 418 height 40
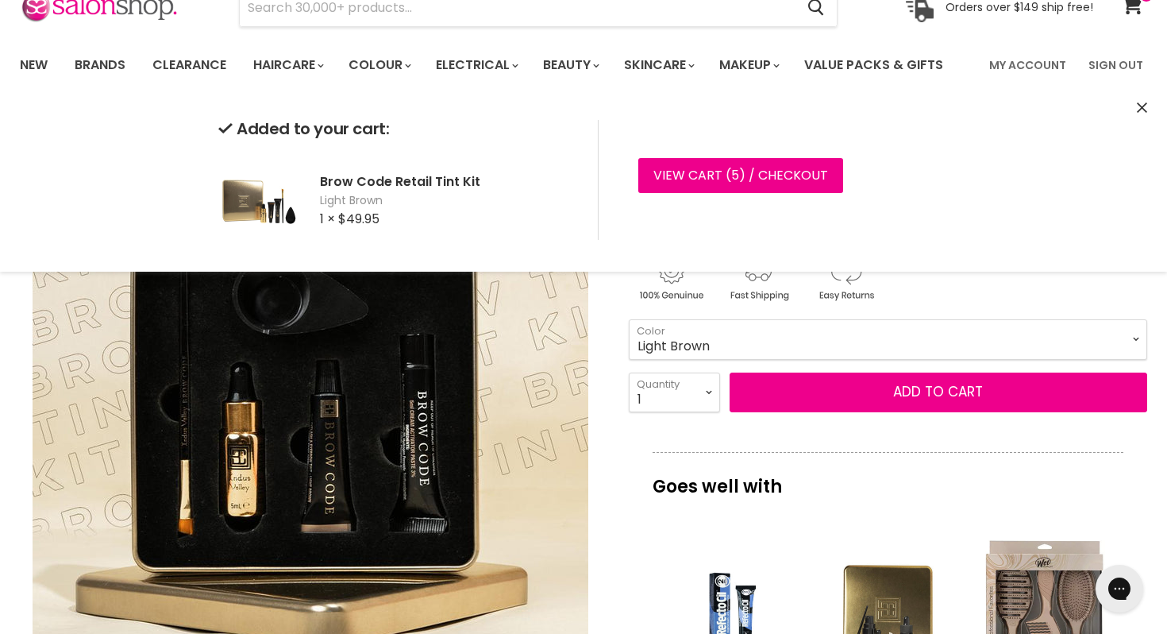
click at [1139, 102] on icon "Close" at bounding box center [1142, 107] width 10 height 10
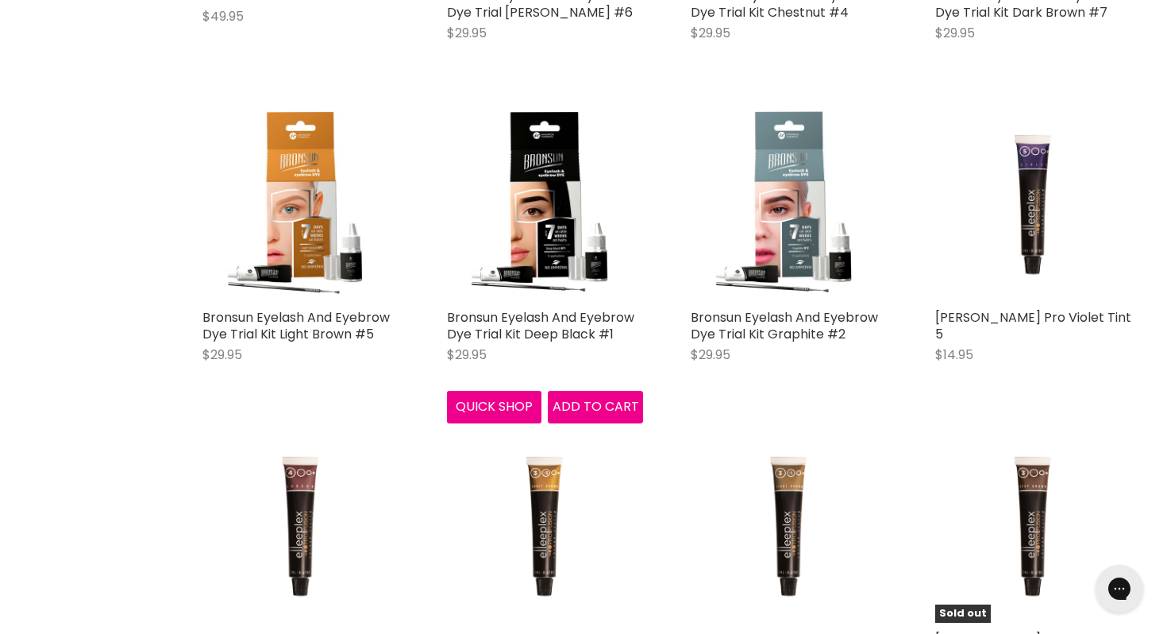
scroll to position [2245, 0]
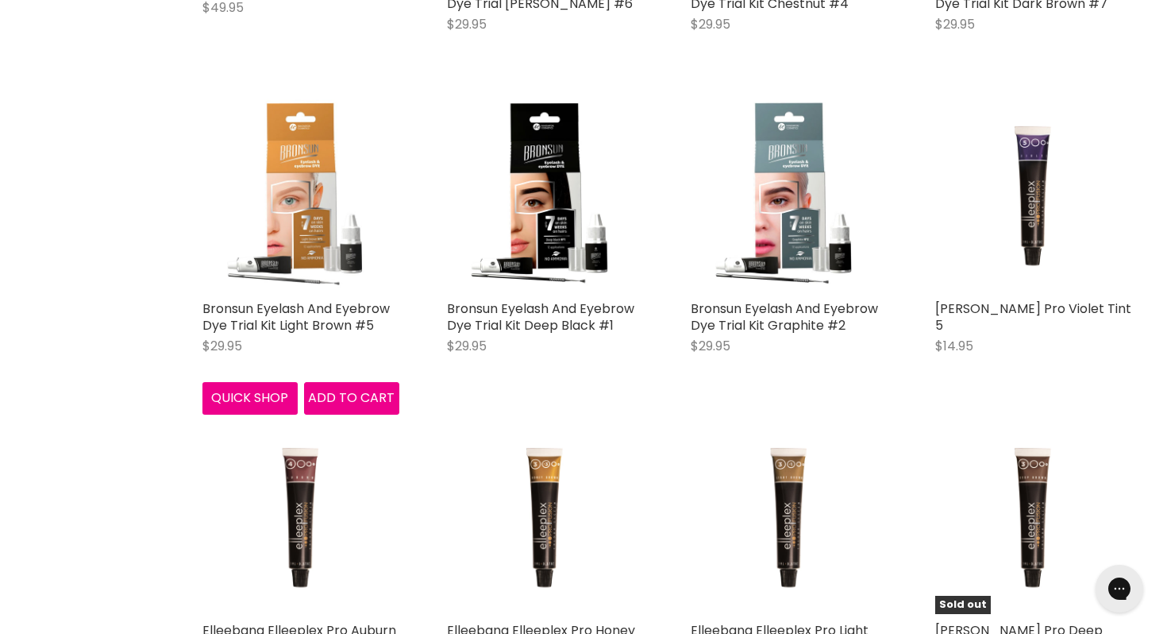
click at [302, 272] on img "Main content" at bounding box center [300, 193] width 197 height 197
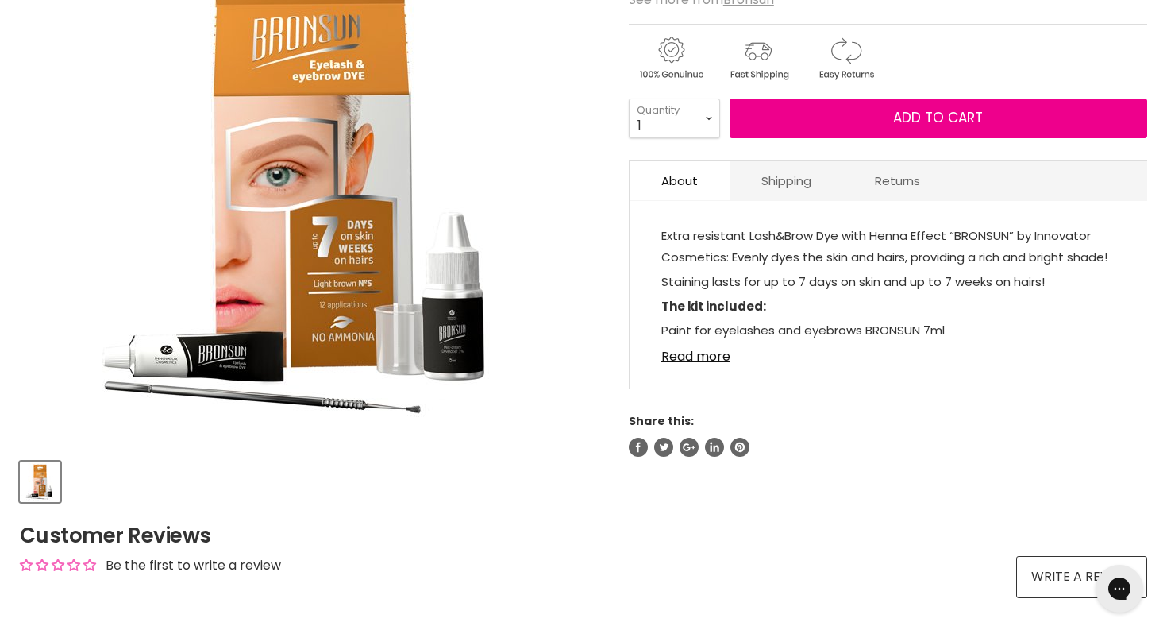
scroll to position [329, 0]
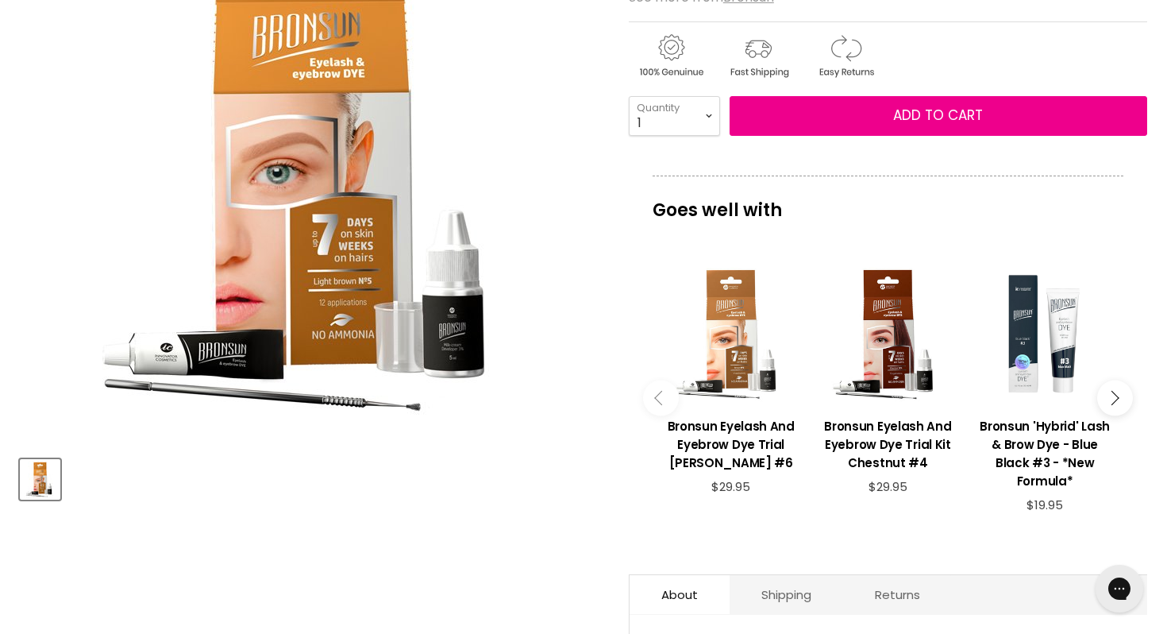
click at [395, 396] on img "Bronsun Eyelash And Eyebrow Dye Trial Kit Light Brown #5 image. Click or Scroll…" at bounding box center [311, 153] width 556 height 556
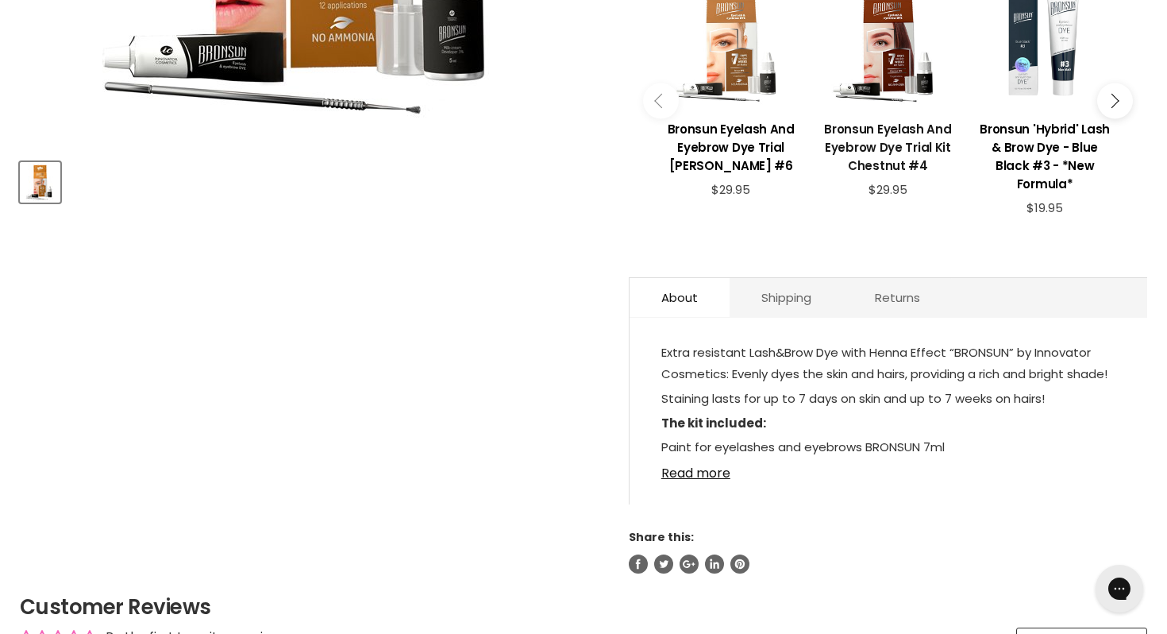
scroll to position [633, 0]
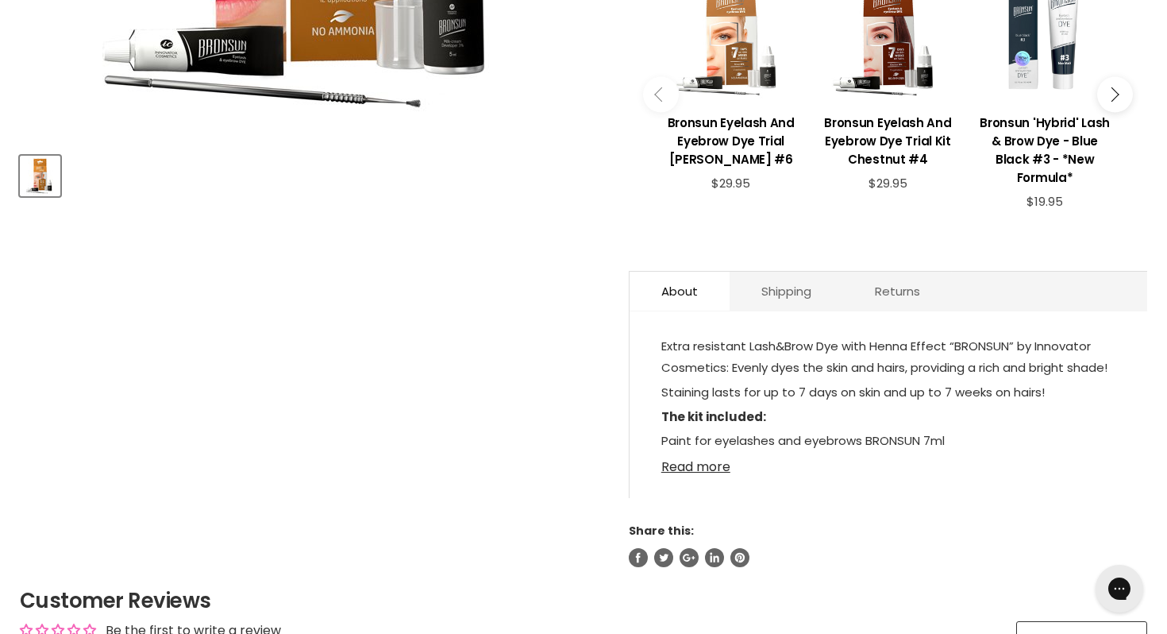
click at [711, 450] on link "Read more" at bounding box center [888, 462] width 454 height 24
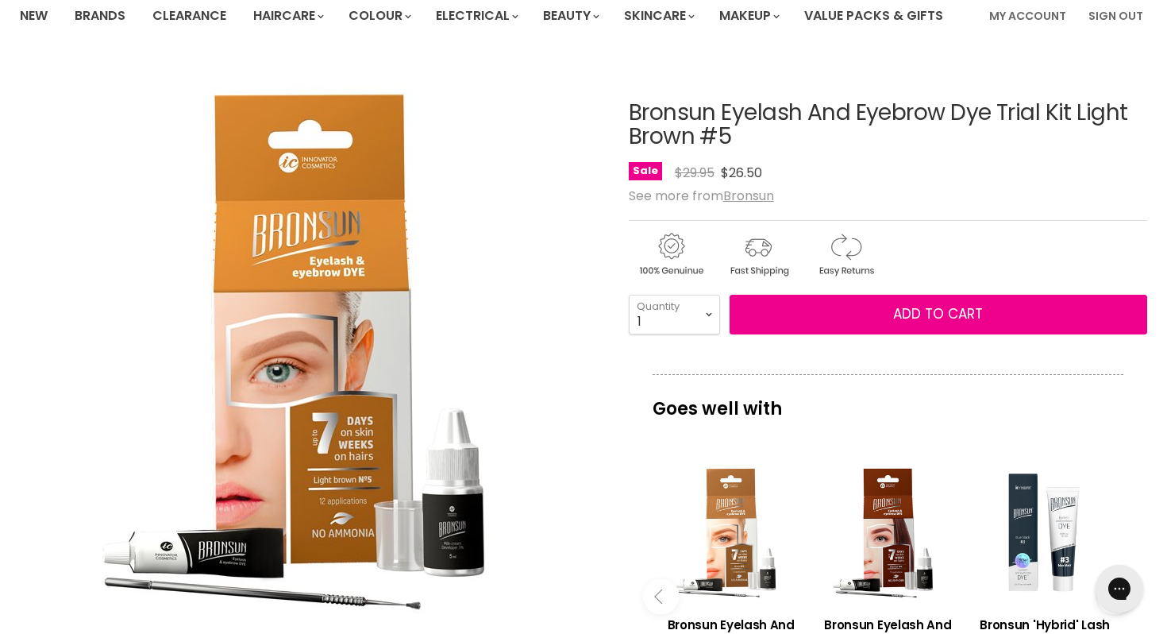
scroll to position [0, 0]
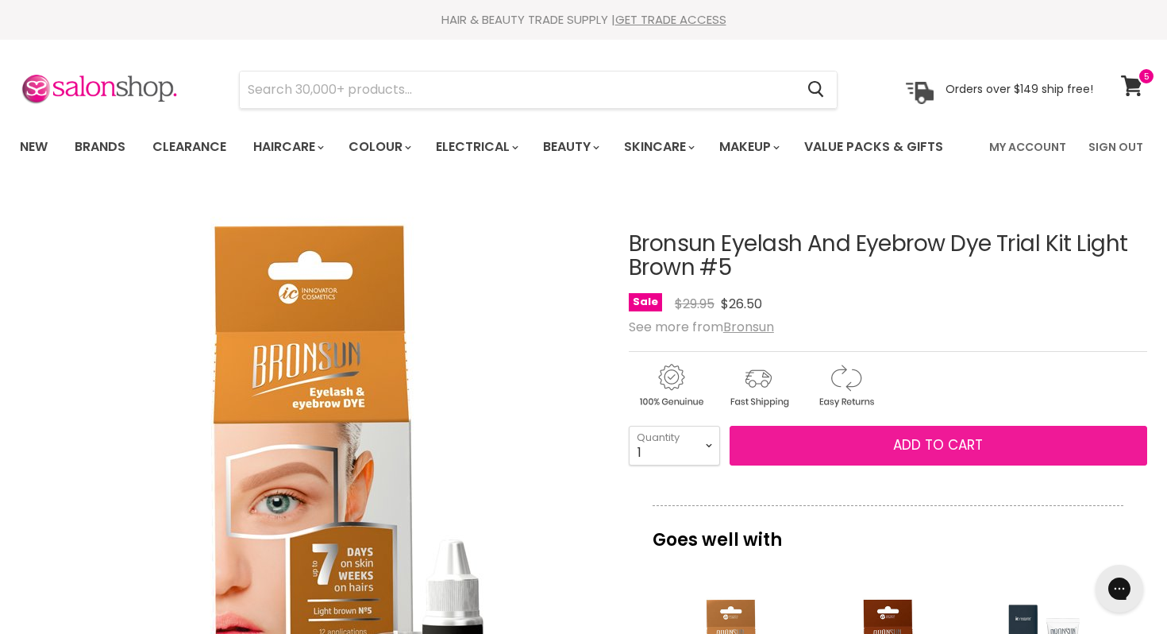
click at [932, 440] on span "Add to cart" at bounding box center [938, 444] width 90 height 19
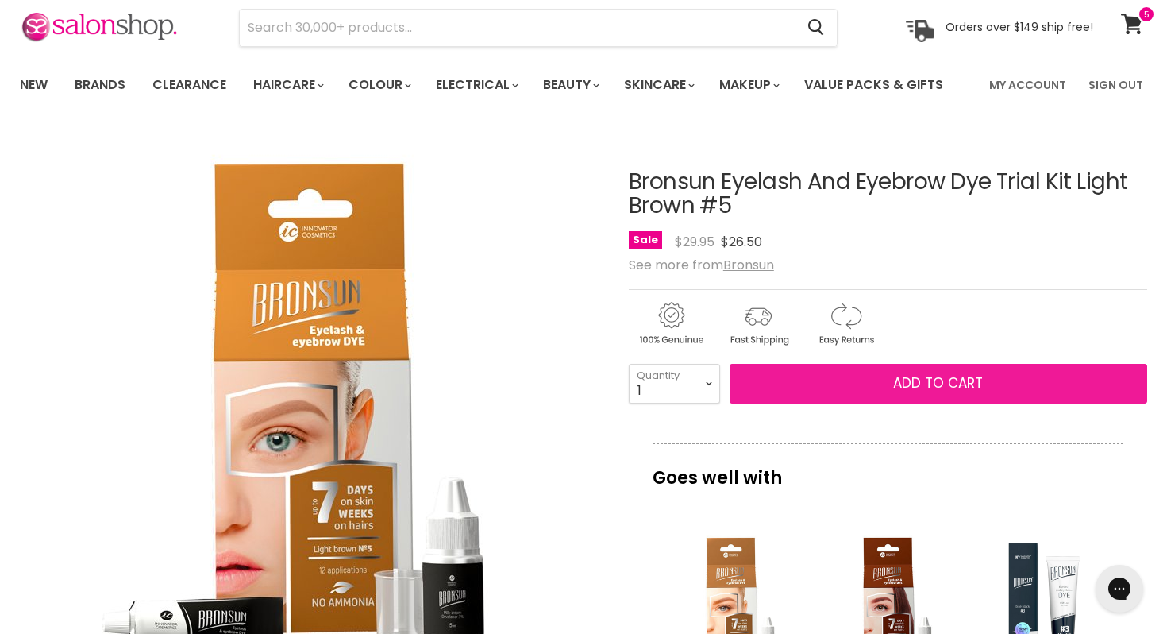
scroll to position [47, 0]
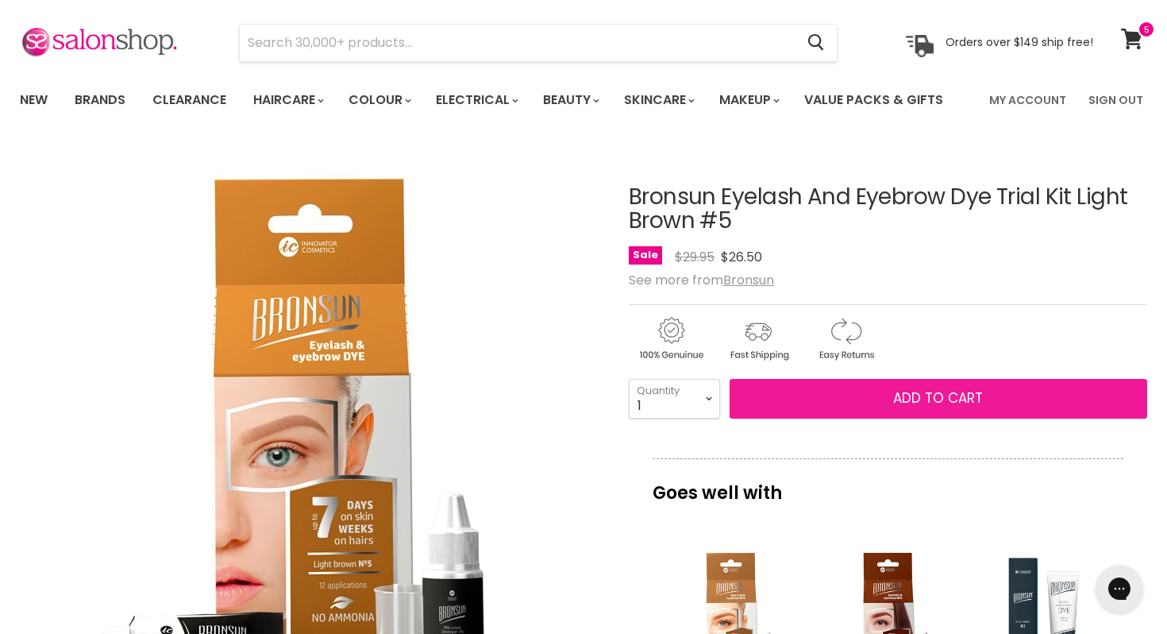
click at [928, 392] on span "Add to cart" at bounding box center [938, 397] width 90 height 19
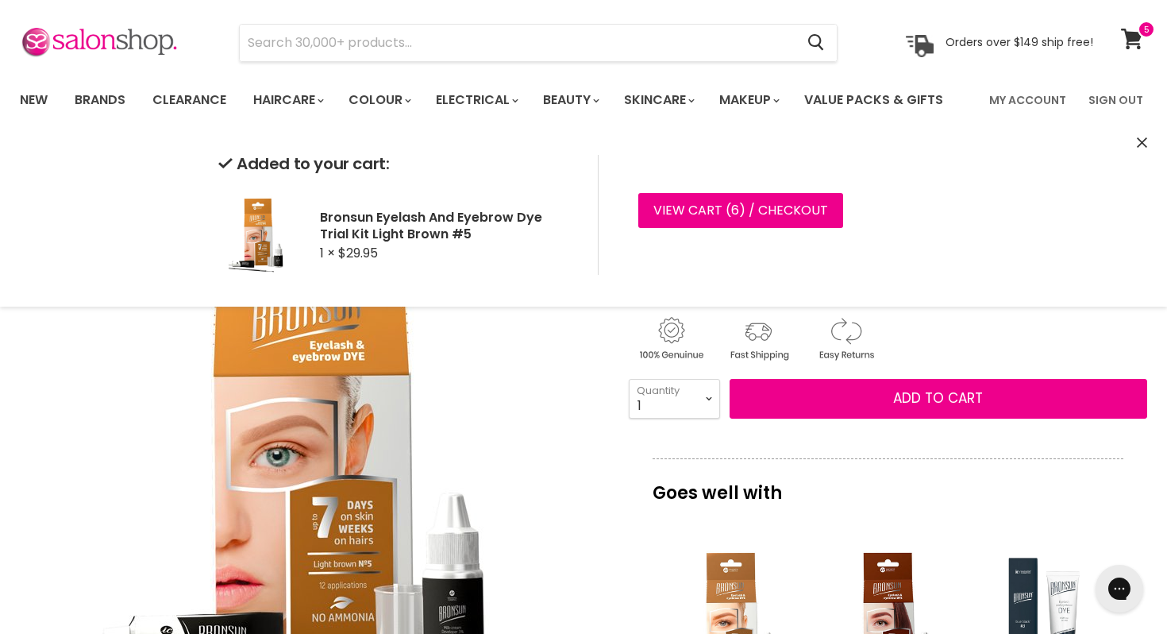
click at [1137, 137] on icon "Close" at bounding box center [1142, 142] width 10 height 10
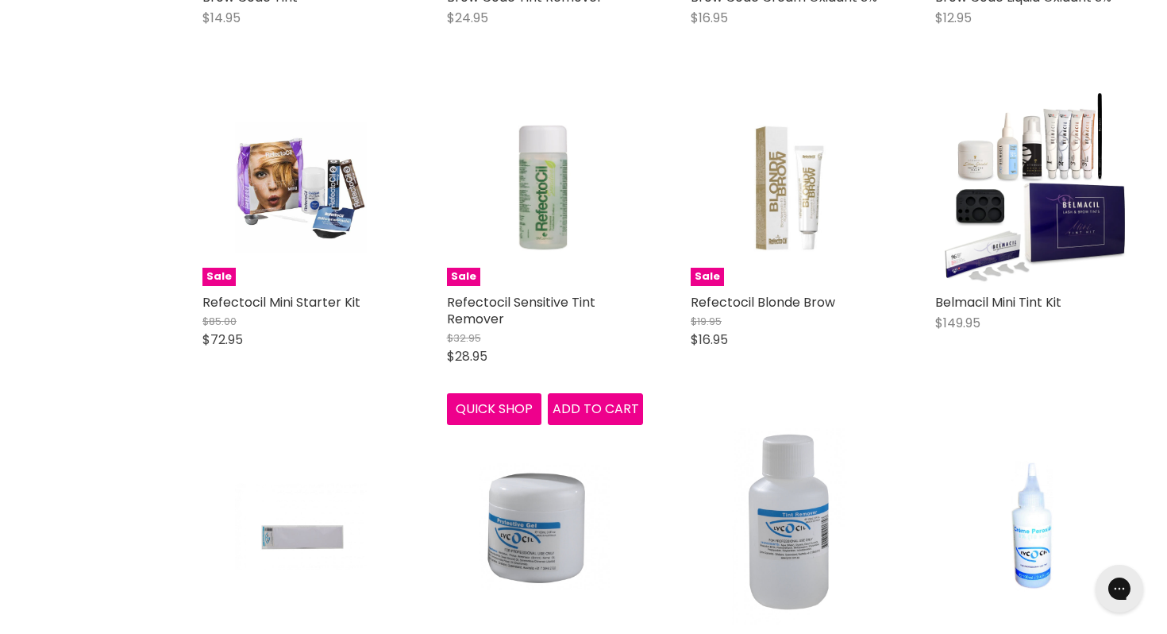
scroll to position [3539, 0]
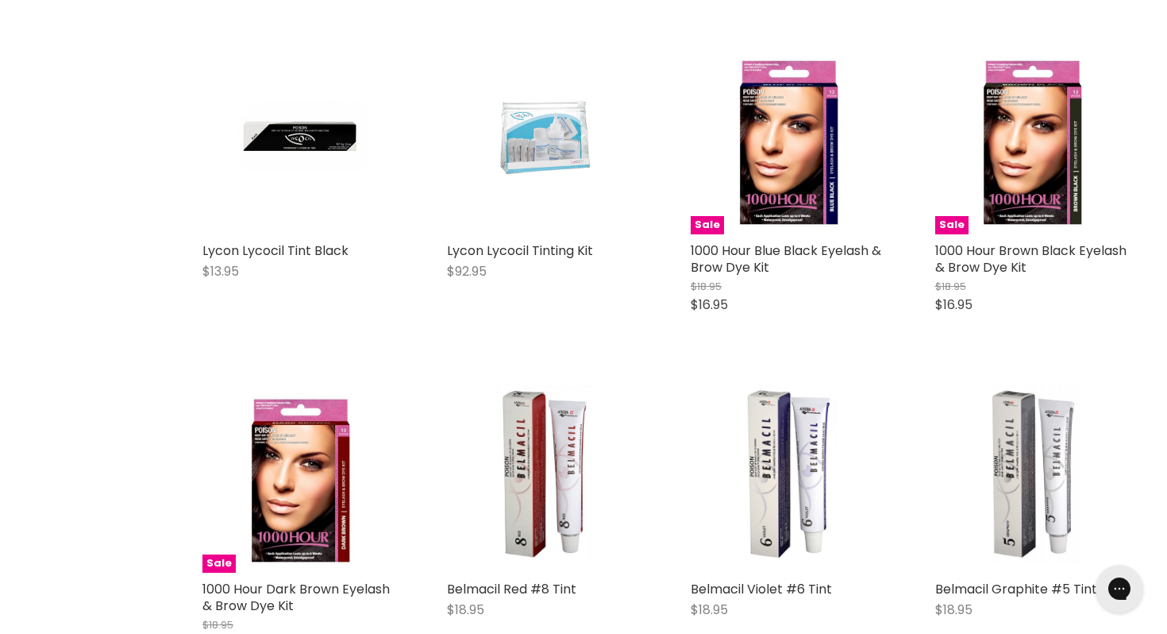
scroll to position [4537, 0]
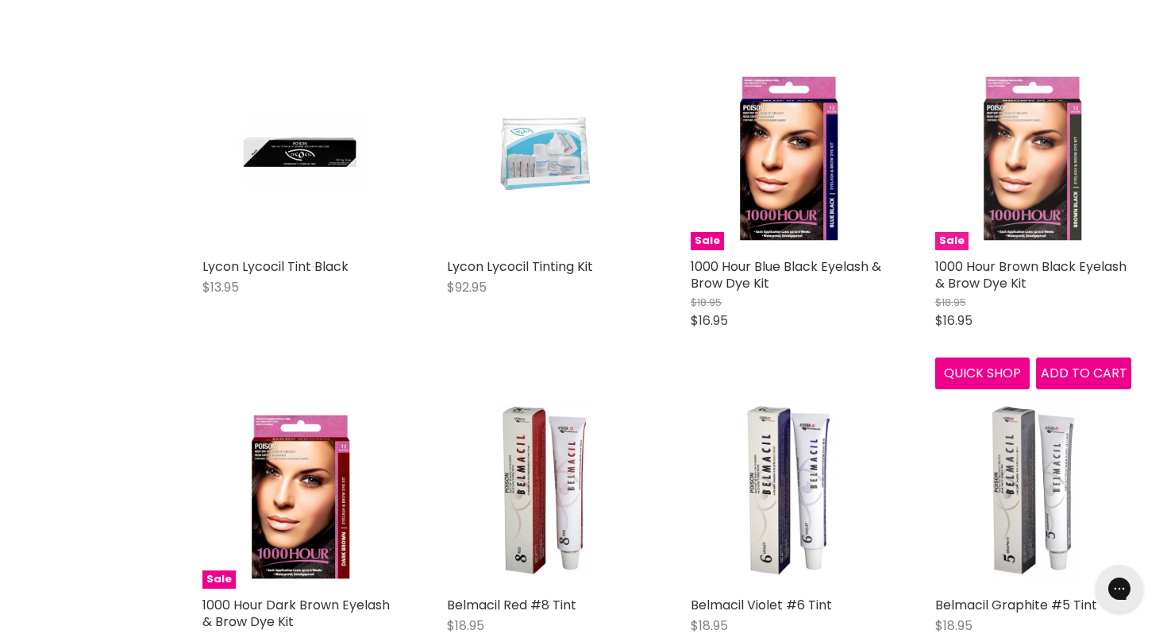
click at [1019, 191] on img "Main content" at bounding box center [1033, 151] width 131 height 197
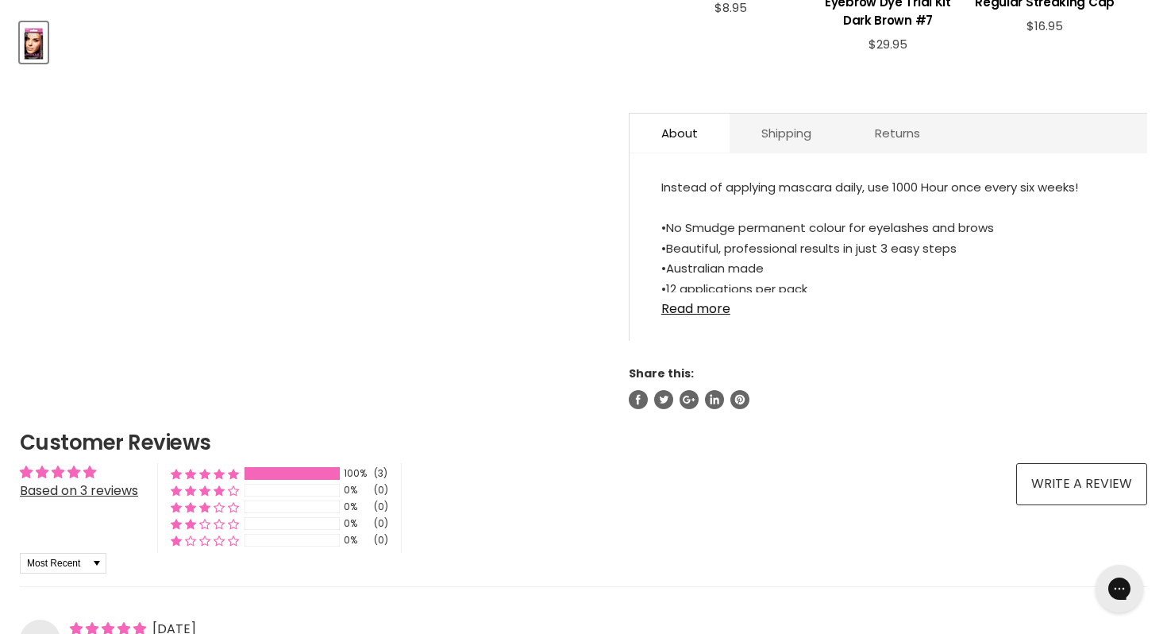
scroll to position [770, 0]
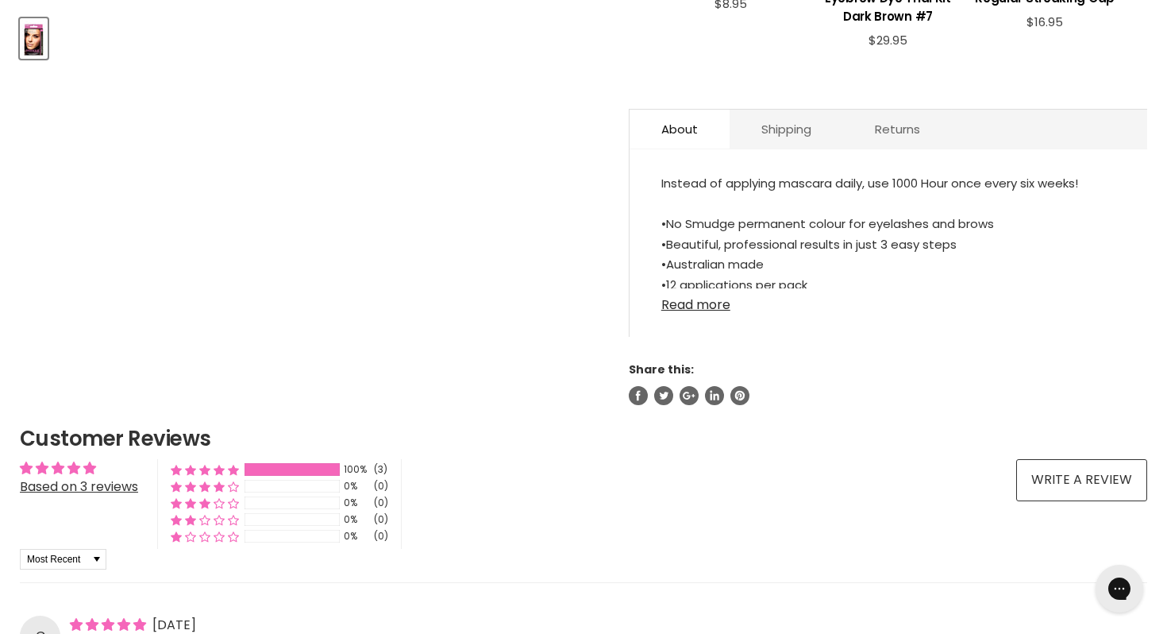
click at [711, 302] on link "Read more" at bounding box center [888, 300] width 454 height 24
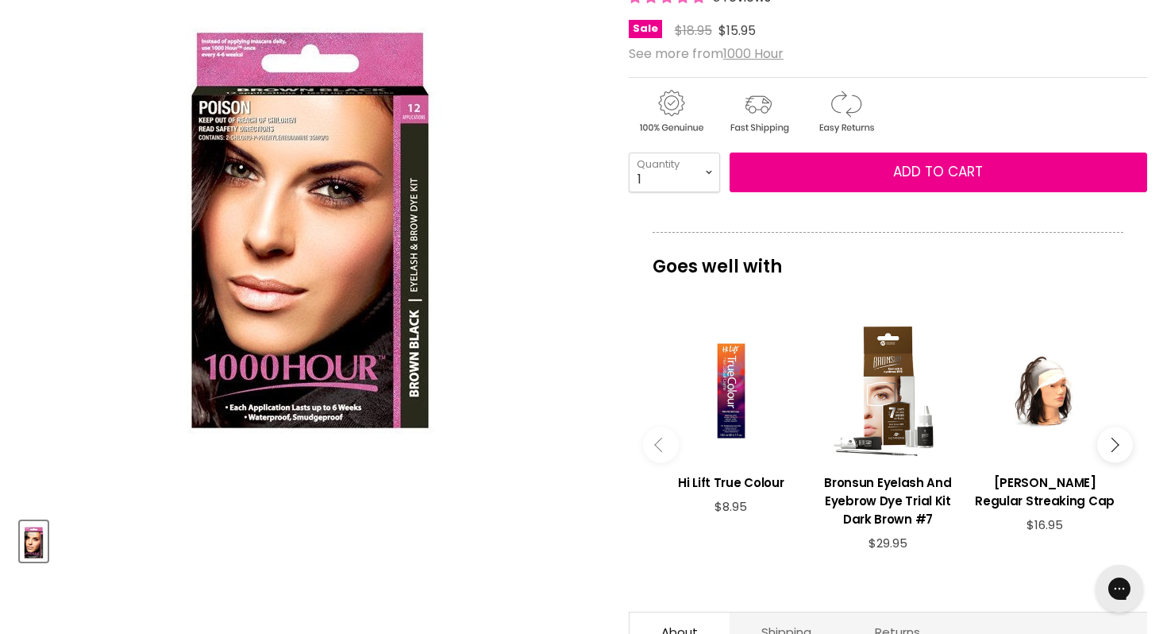
scroll to position [264, 0]
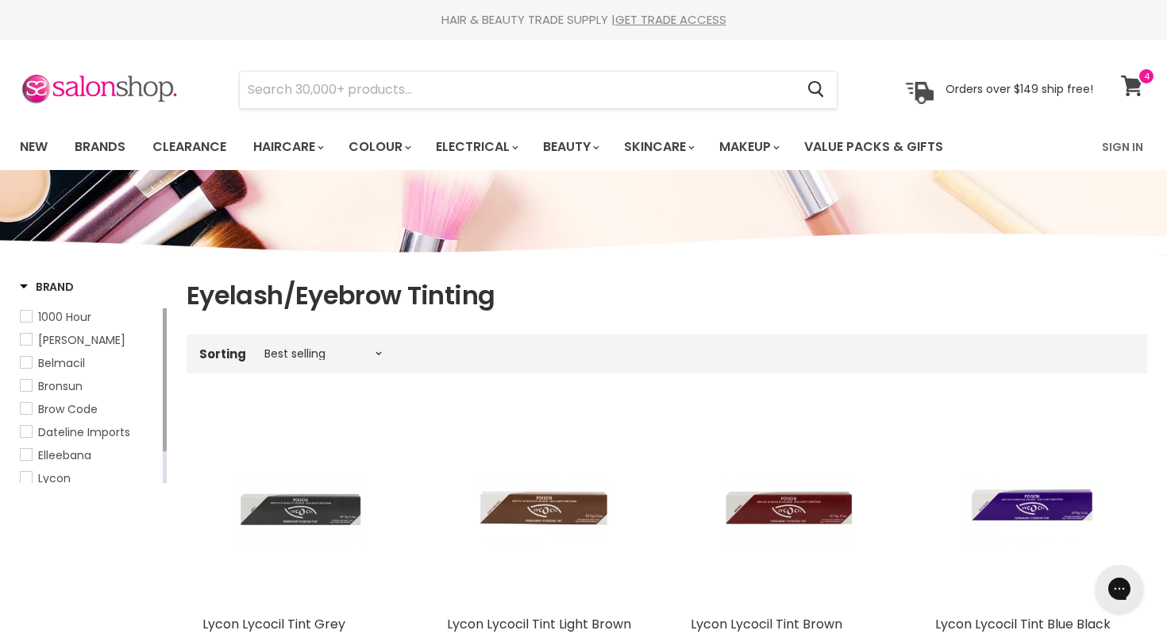
click at [1135, 78] on icon at bounding box center [1131, 85] width 21 height 21
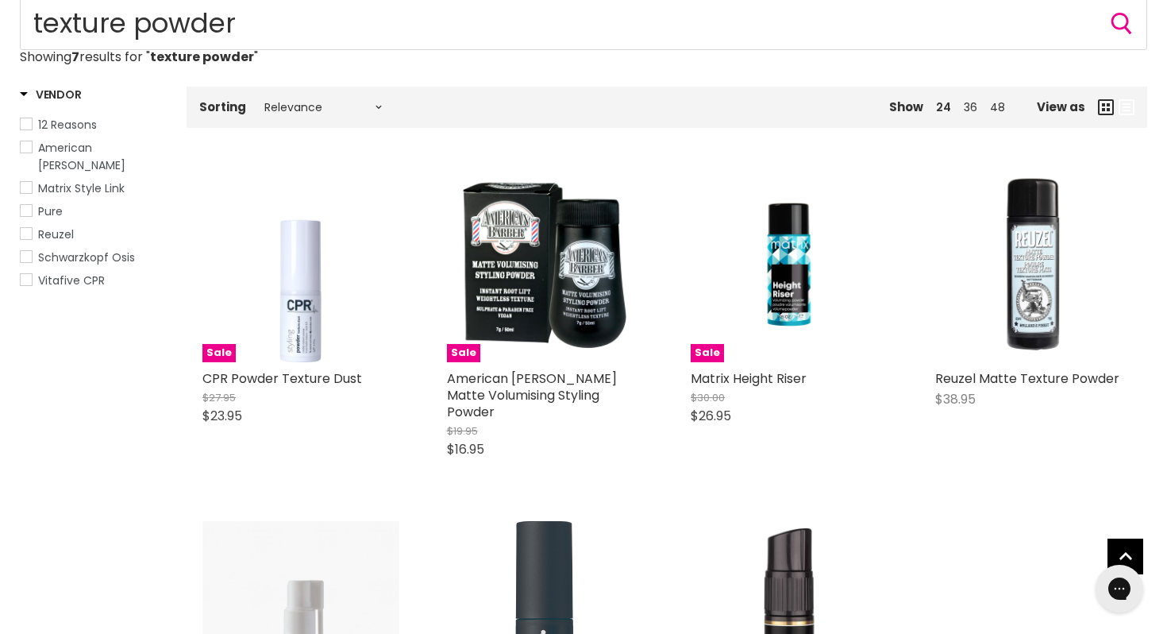
scroll to position [179, 0]
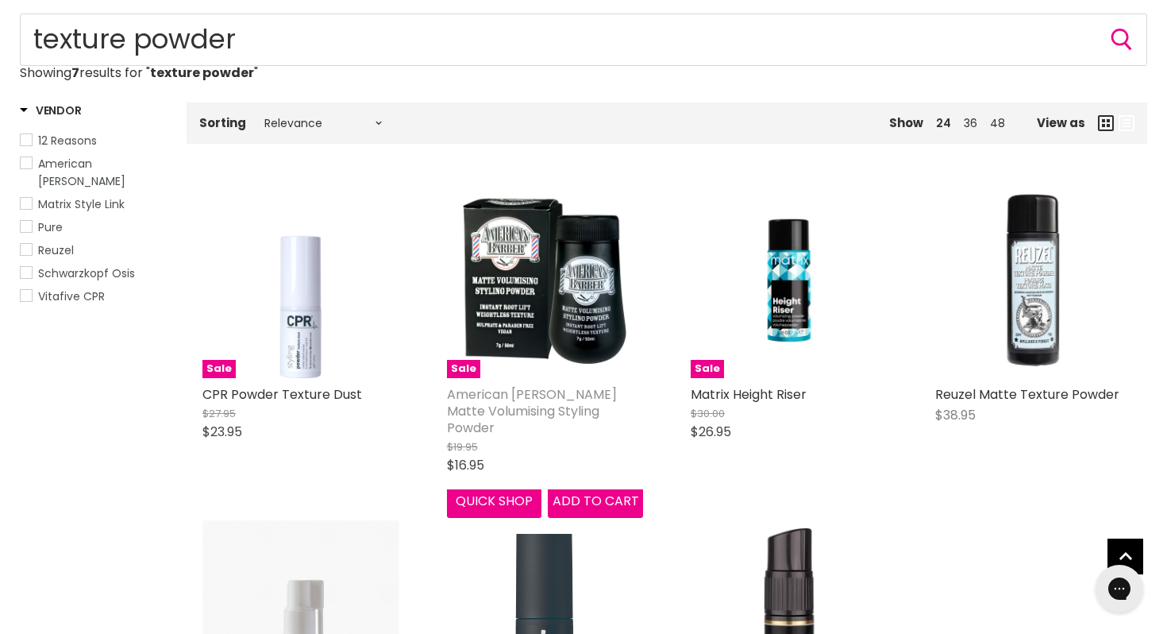
click at [515, 388] on link "American [PERSON_NAME] Matte Volumising Styling Powder" at bounding box center [532, 411] width 170 height 52
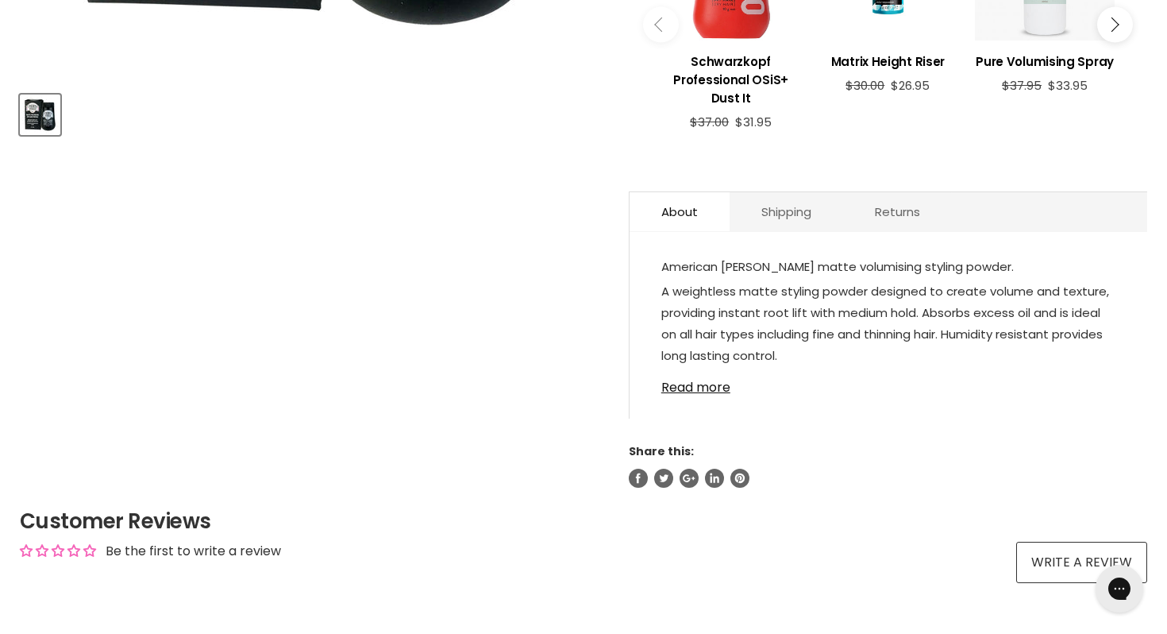
scroll to position [696, 0]
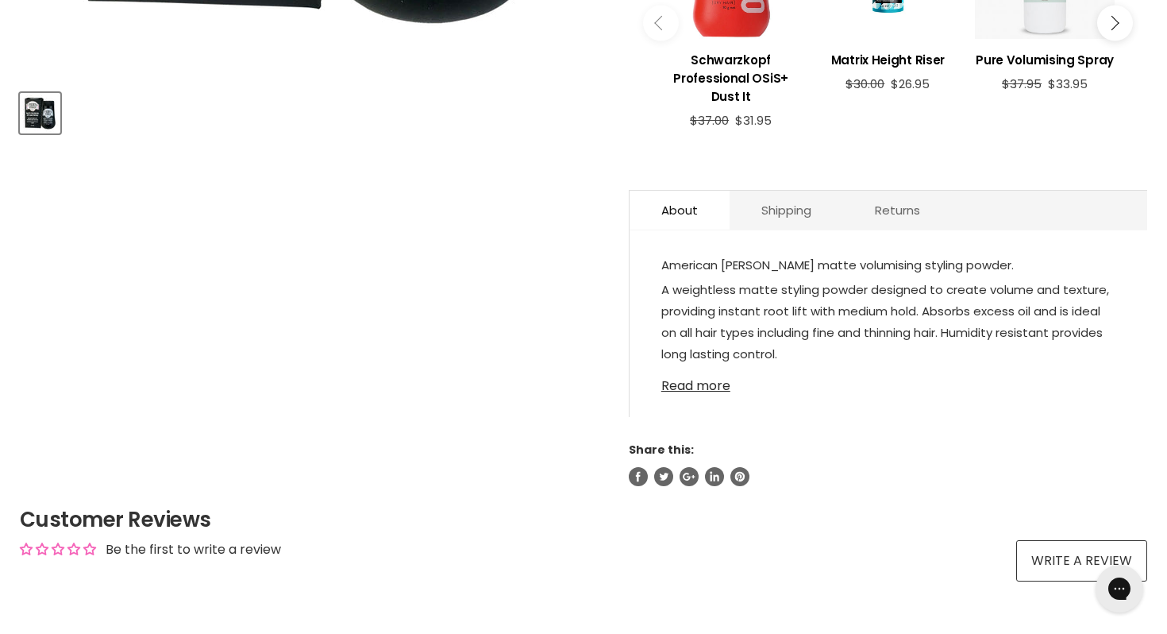
click at [688, 380] on link "Read more" at bounding box center [888, 381] width 454 height 24
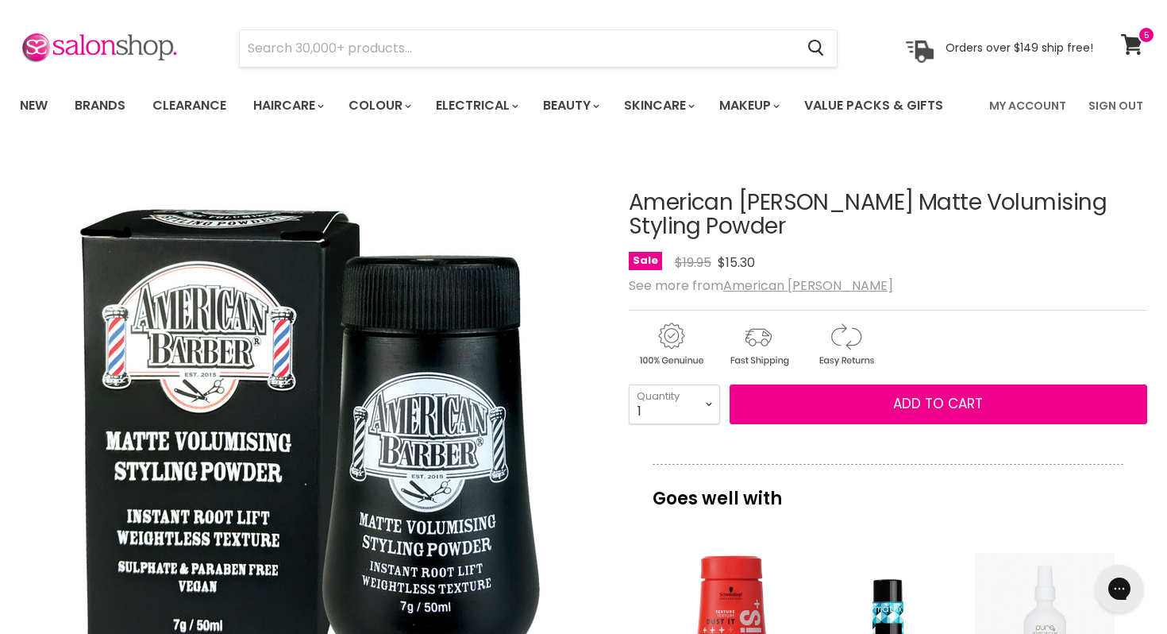
scroll to position [0, 0]
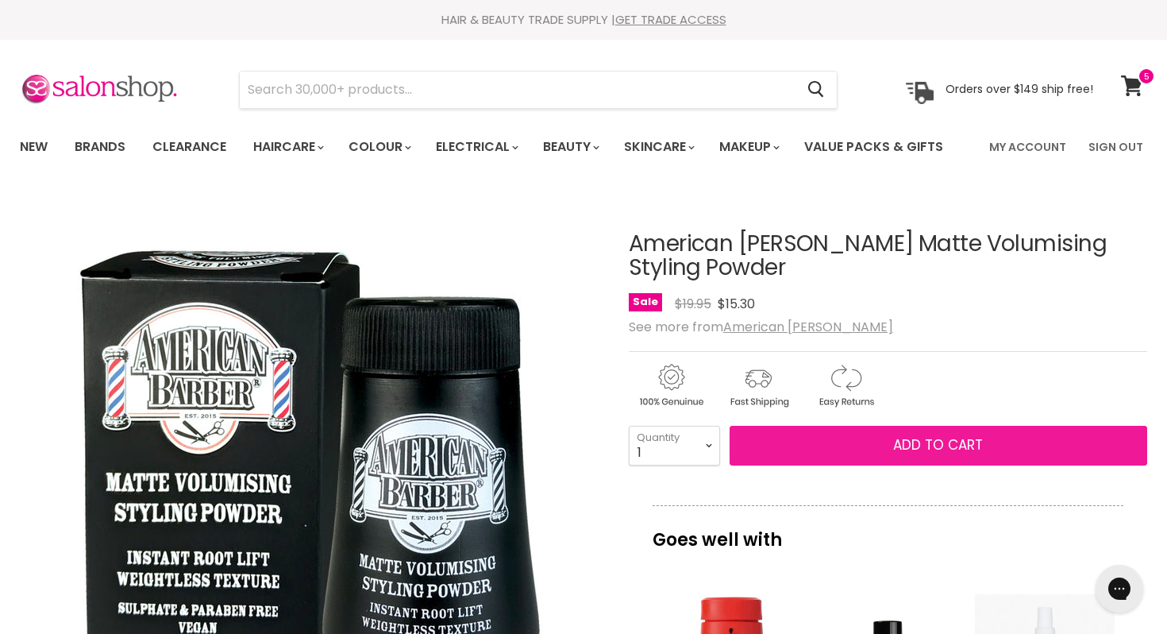
click at [950, 436] on span "Add to cart" at bounding box center [938, 444] width 90 height 19
click at [909, 441] on span "Add to cart" at bounding box center [938, 444] width 90 height 19
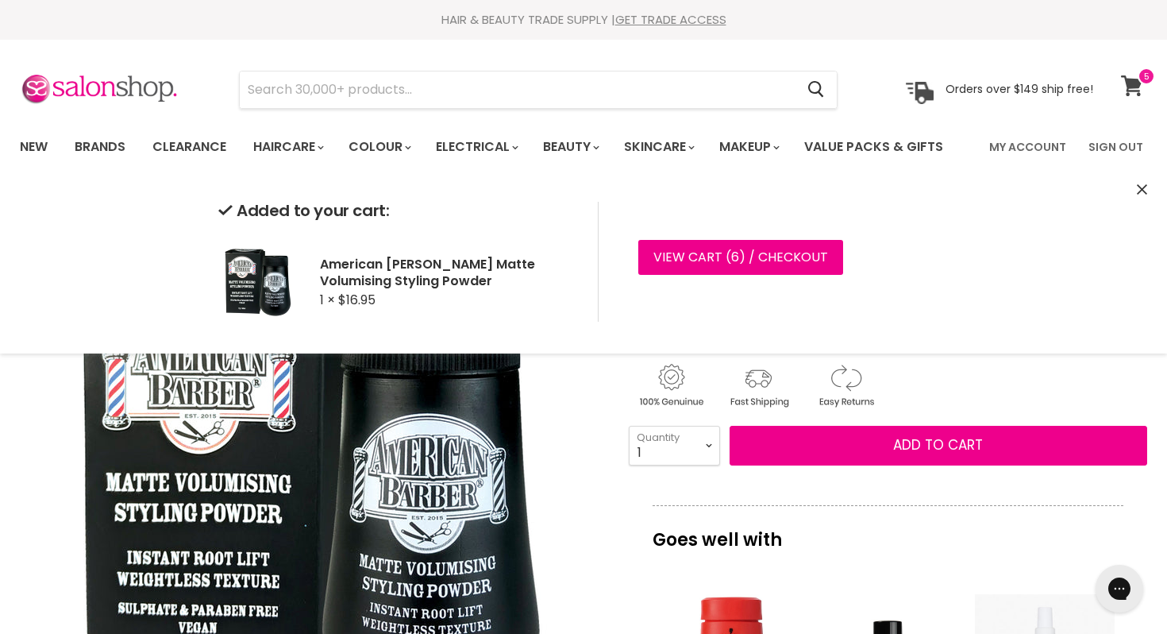
click at [1140, 76] on span at bounding box center [1146, 75] width 17 height 17
